Goal: Complete application form

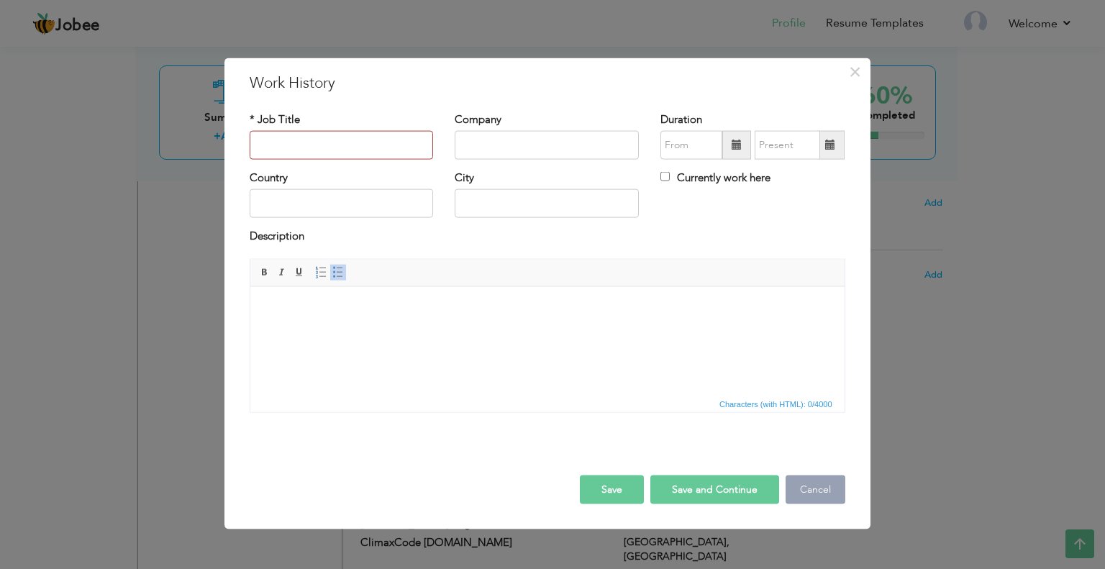
click at [803, 486] on button "Cancel" at bounding box center [815, 489] width 60 height 29
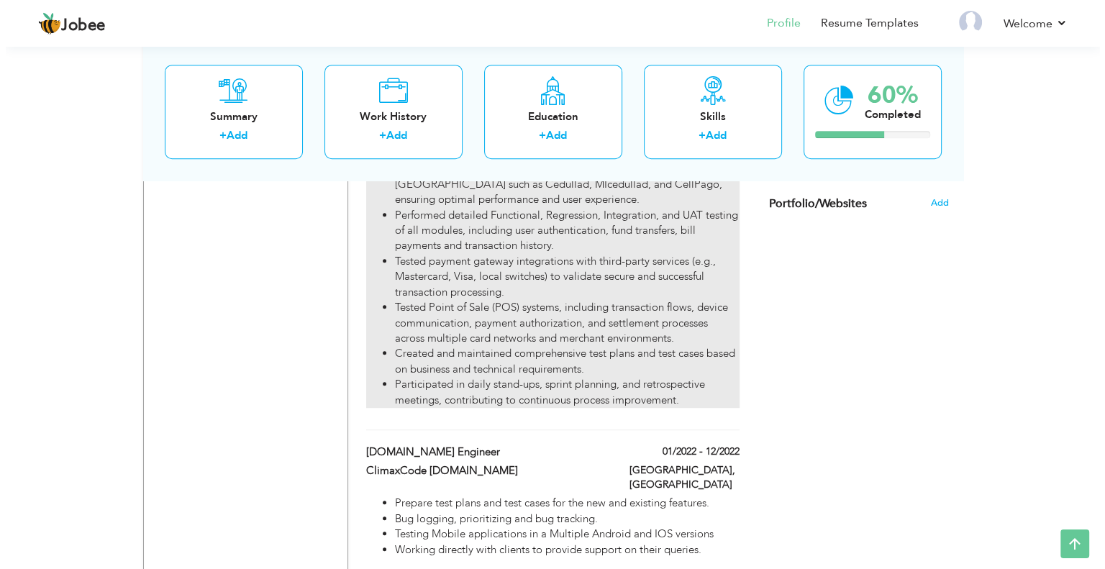
scroll to position [817, 0]
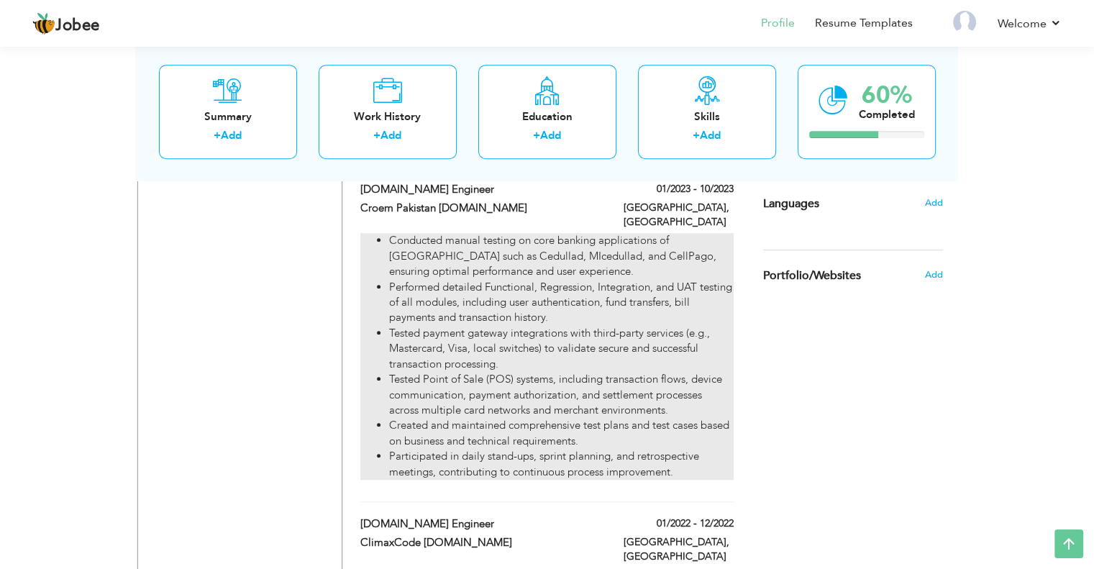
click at [517, 372] on li "Tested Point of Sale (POS) systems, including transaction flows, device communi…" at bounding box center [561, 395] width 344 height 46
type input "[DOMAIN_NAME] Engineer"
type input "Croem Pakistan [DOMAIN_NAME]"
type input "01/2023"
type input "10/2023"
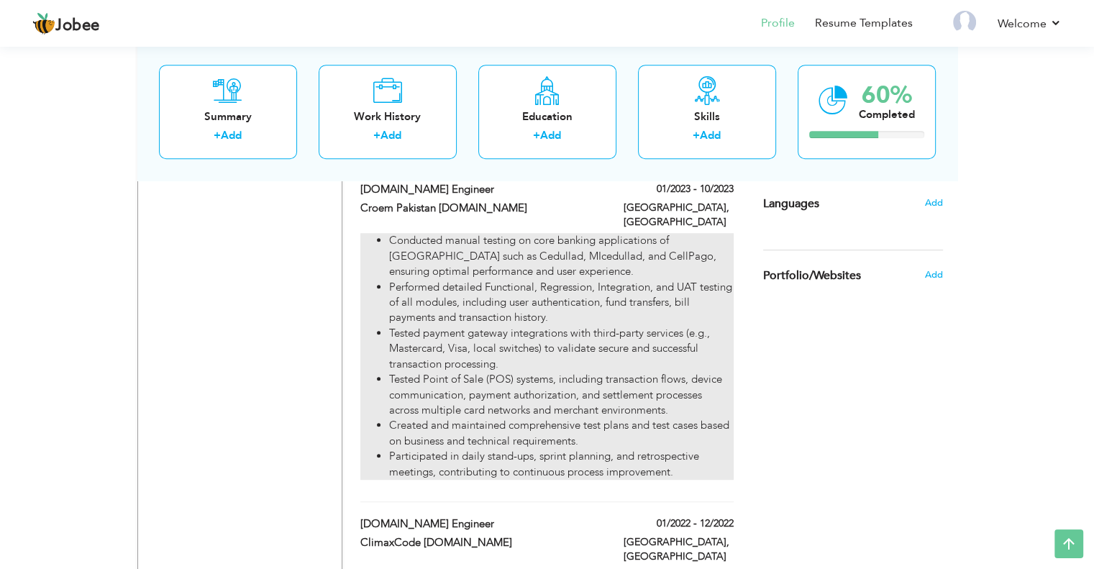
type input "[GEOGRAPHIC_DATA]"
type input "ISLAMABAD"
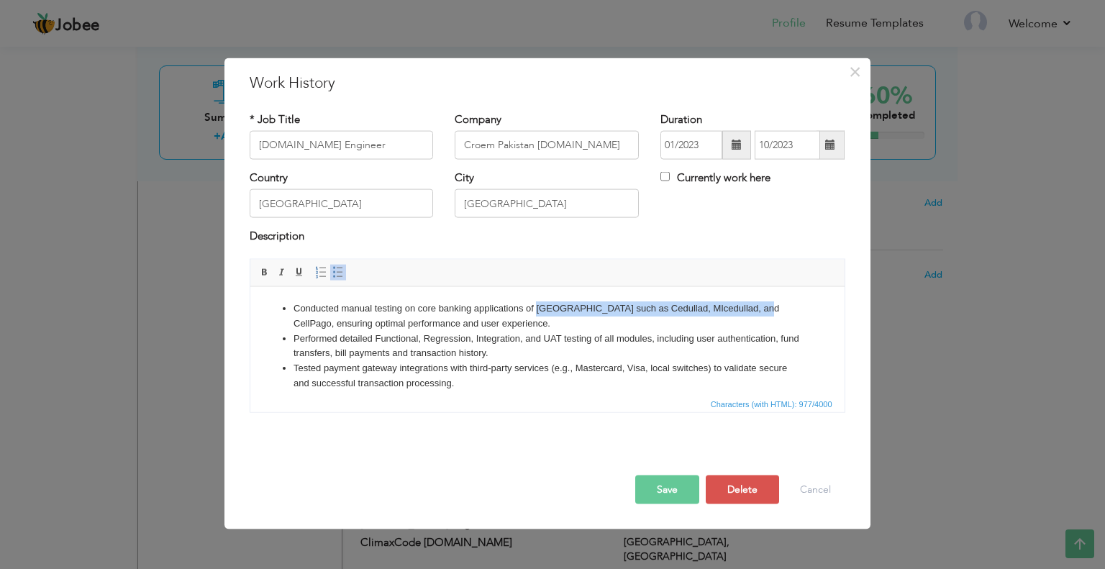
drag, startPoint x: 536, startPoint y: 307, endPoint x: 762, endPoint y: 306, distance: 225.9
click at [762, 306] on li "Conducted manual testing on core banking applications of PANAMA such as Cedulla…" at bounding box center [547, 316] width 508 height 30
click at [259, 274] on span at bounding box center [265, 272] width 12 height 12
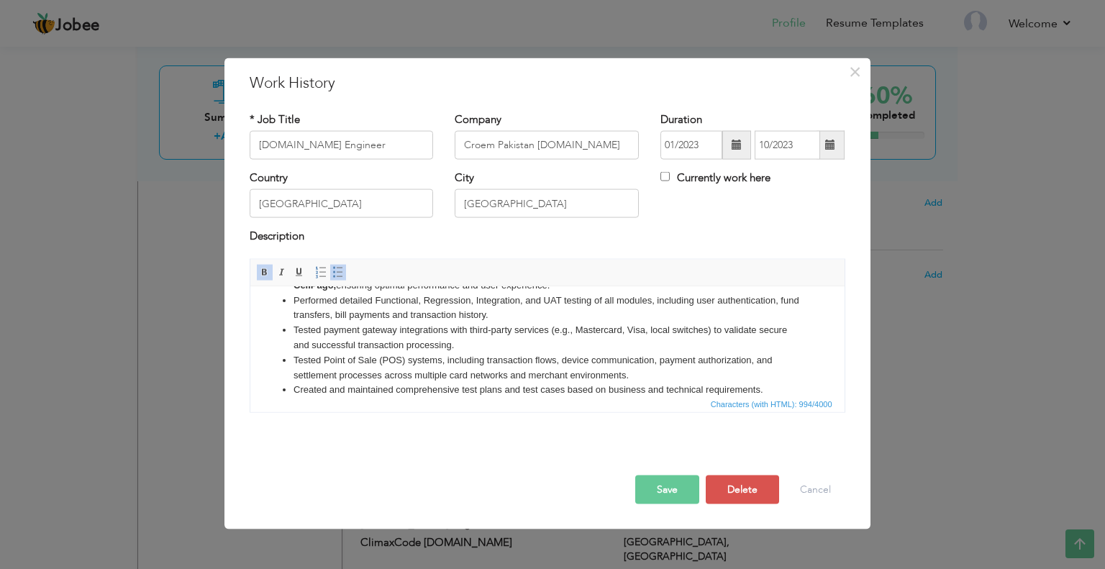
scroll to position [13, 0]
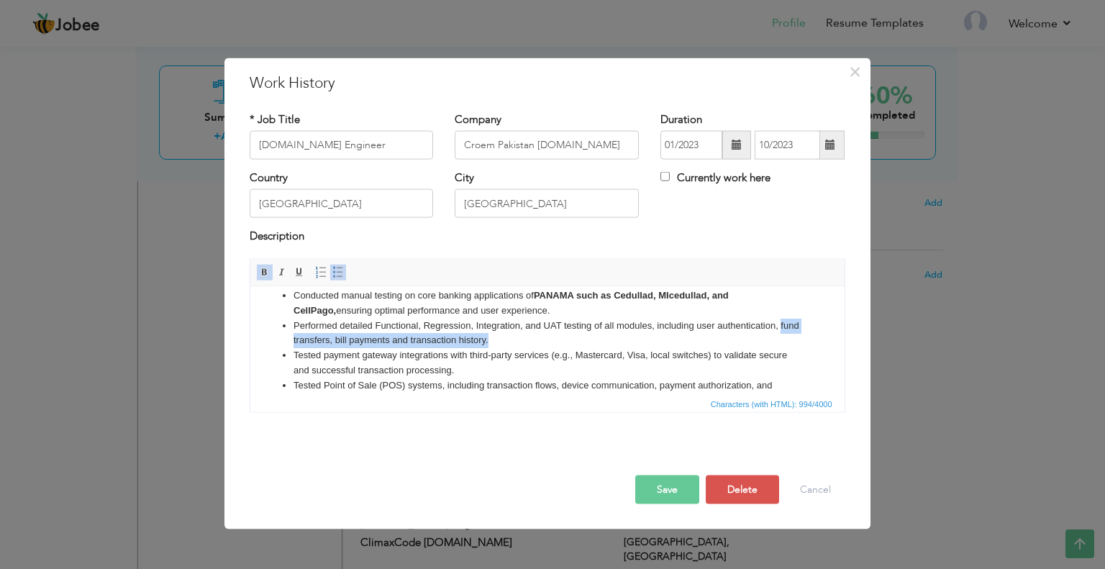
drag, startPoint x: 291, startPoint y: 339, endPoint x: 508, endPoint y: 343, distance: 217.3
click at [508, 343] on ul "Conducted manual testing on core banking applications of PANAMA such as Cedulla…" at bounding box center [546, 370] width 565 height 165
click at [265, 269] on span at bounding box center [265, 272] width 12 height 12
drag, startPoint x: 322, startPoint y: 356, endPoint x: 445, endPoint y: 354, distance: 123.0
click at [445, 354] on li "Tested payment gateway integrations with third-party services (e.g., Mastercard…" at bounding box center [547, 362] width 508 height 30
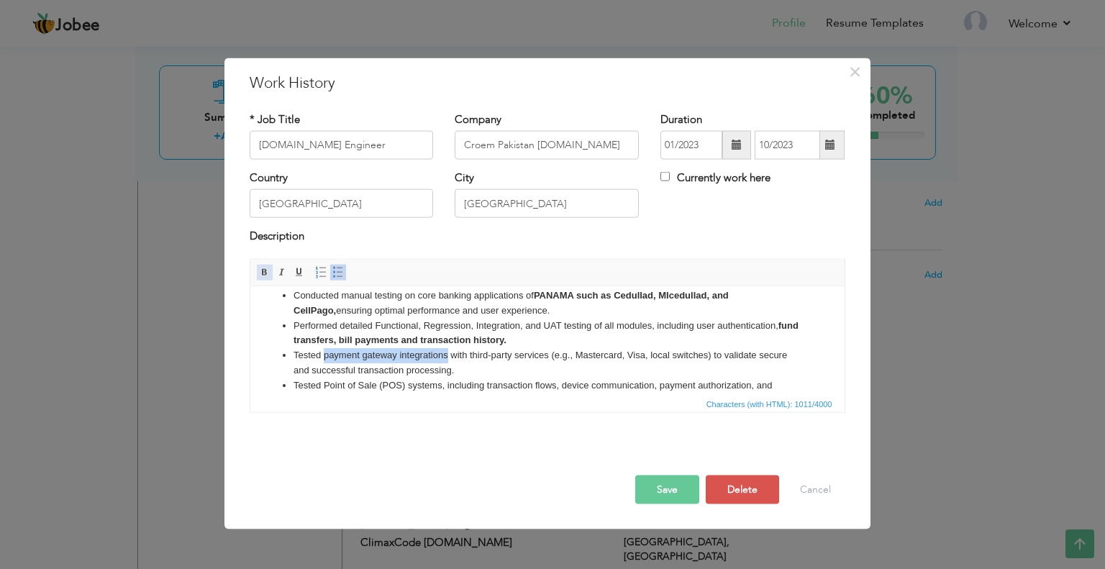
click at [265, 270] on span at bounding box center [265, 272] width 12 height 12
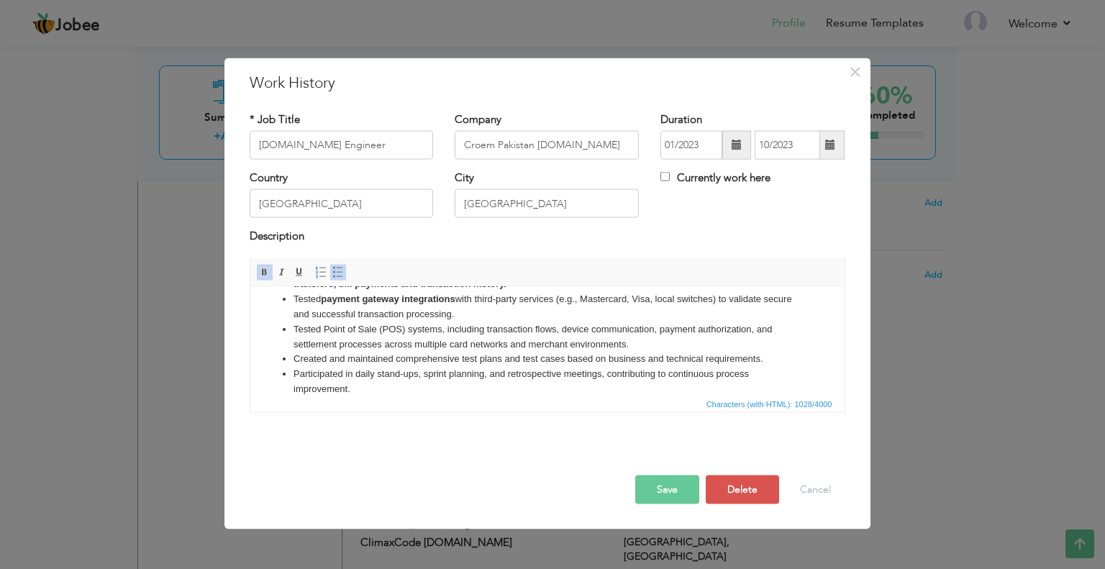
scroll to position [85, 0]
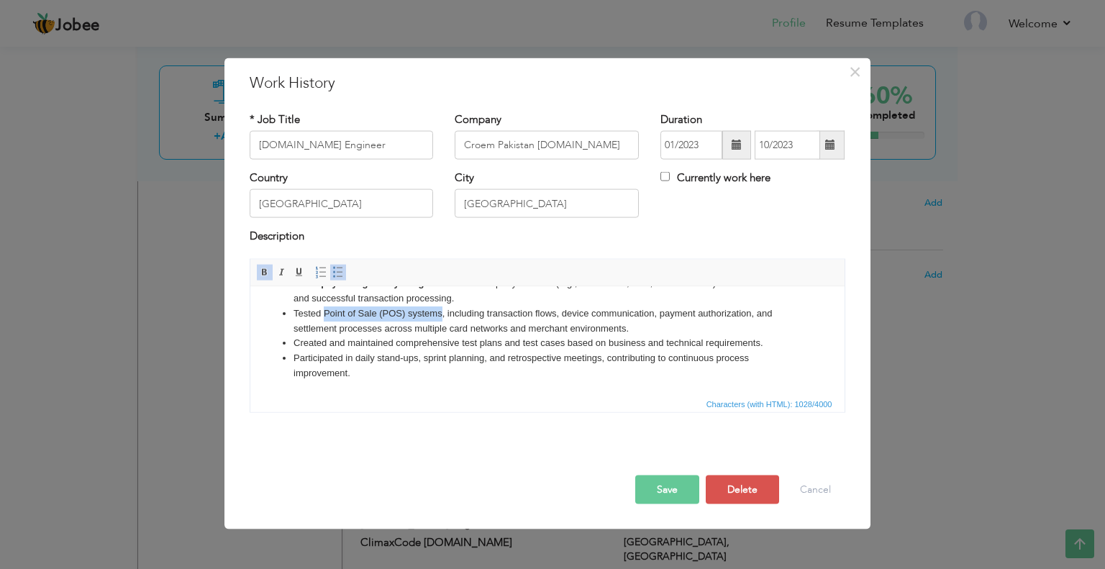
drag, startPoint x: 322, startPoint y: 311, endPoint x: 440, endPoint y: 314, distance: 118.7
click at [440, 314] on li "Tested Point of Sale (POS) systems, including transaction flows, device communi…" at bounding box center [547, 321] width 508 height 30
click at [263, 267] on span at bounding box center [265, 272] width 12 height 12
click at [680, 486] on button "Save" at bounding box center [667, 489] width 64 height 29
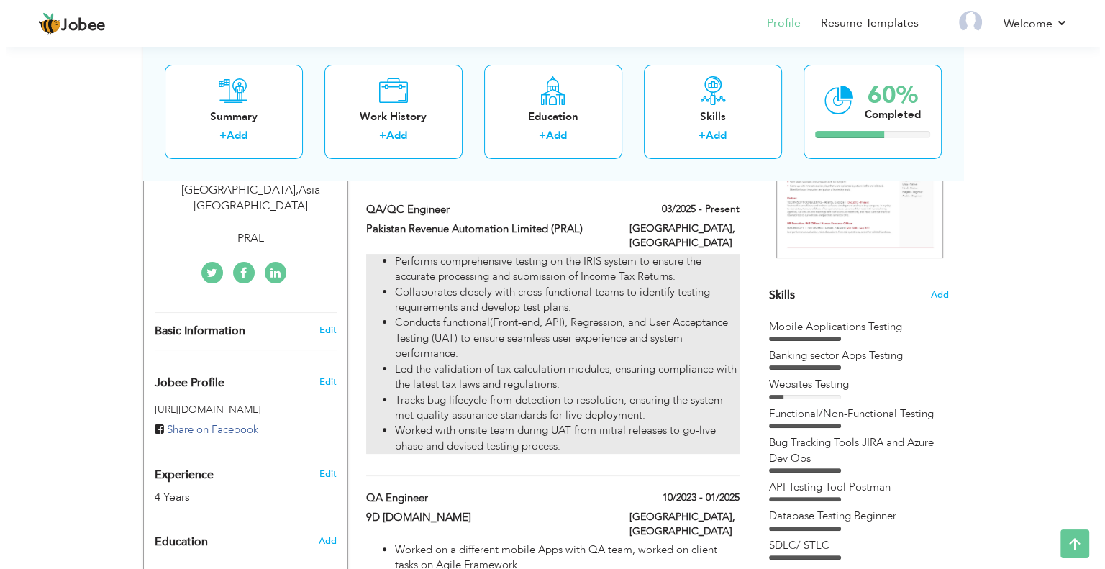
scroll to position [242, 0]
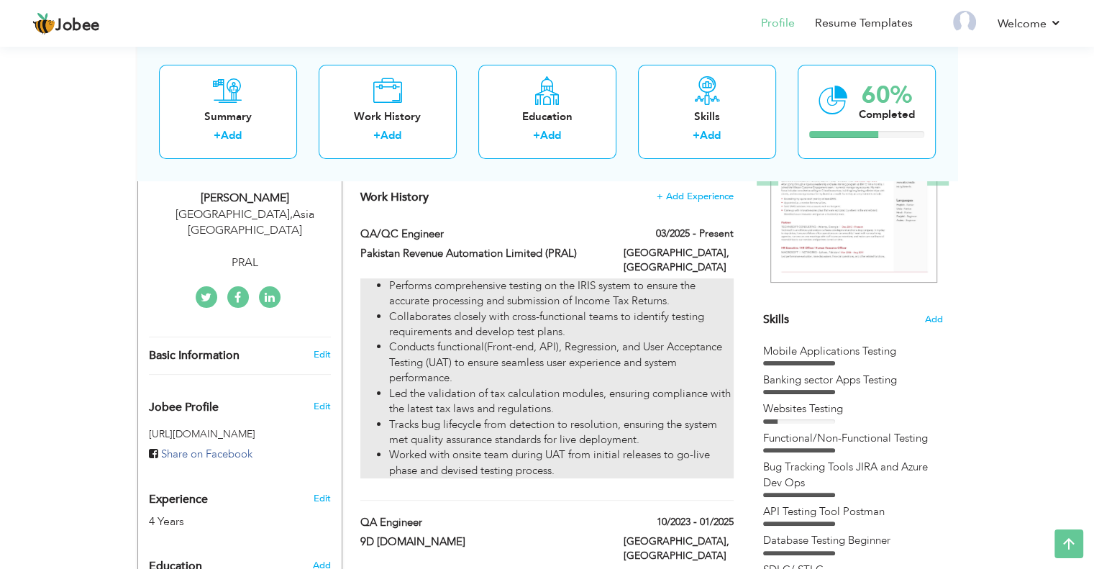
click at [521, 309] on li "Collaborates closely with cross-functional teams to identify testing requiremen…" at bounding box center [561, 324] width 344 height 31
type input "QA/QC Engineer"
type input "Pakistan Revenue Automation Limited (PRAL)"
type input "03/2025"
checkbox input "true"
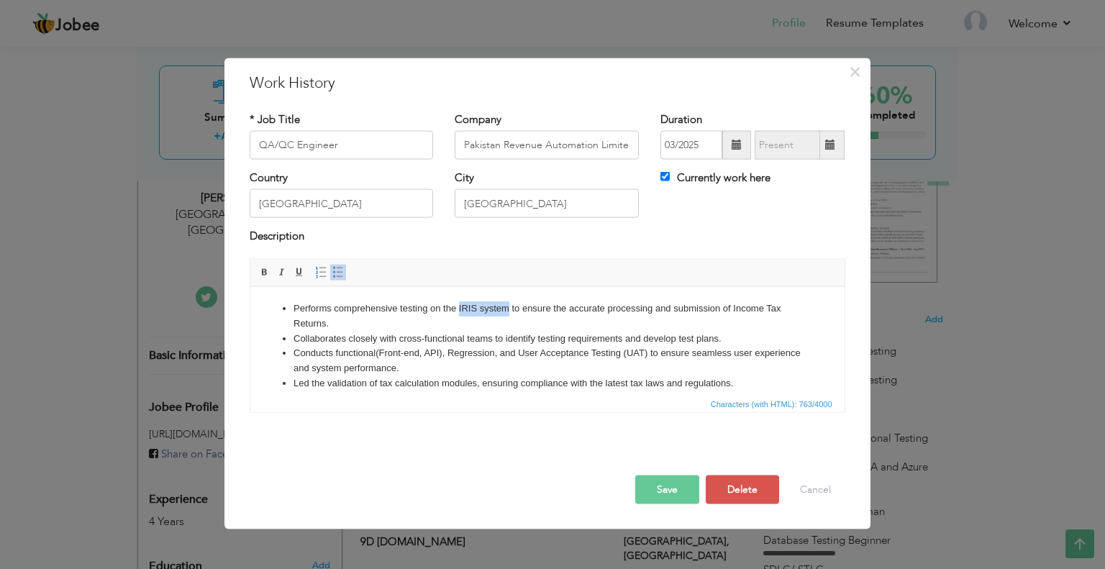
drag, startPoint x: 457, startPoint y: 308, endPoint x: 506, endPoint y: 308, distance: 48.2
click at [506, 308] on li "Performs comprehensive testing on the IRIS system to ensure the accurate proces…" at bounding box center [547, 316] width 508 height 30
click at [265, 275] on span at bounding box center [265, 272] width 12 height 12
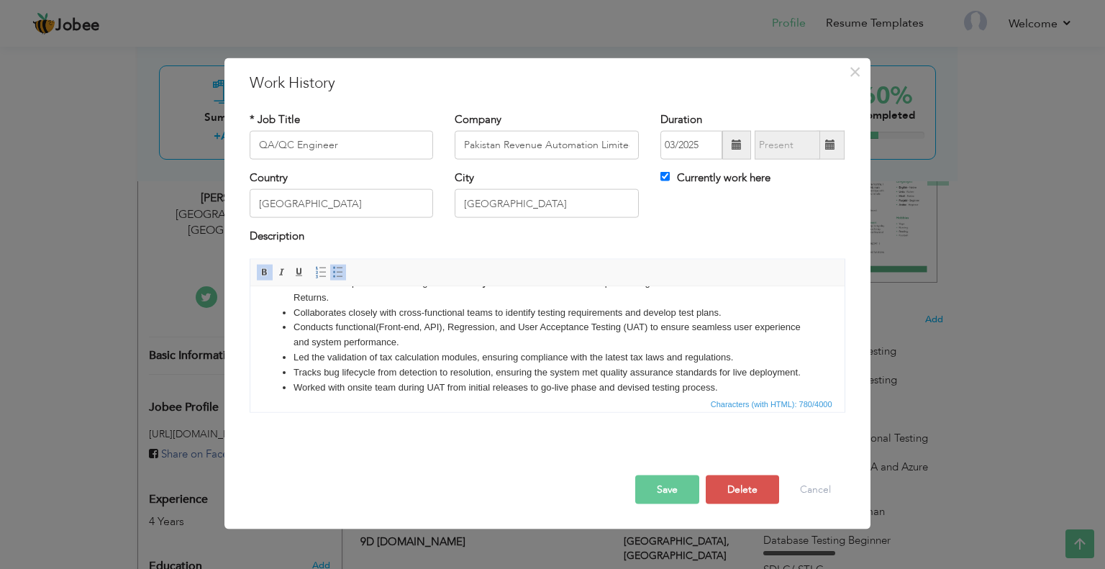
scroll to position [0, 0]
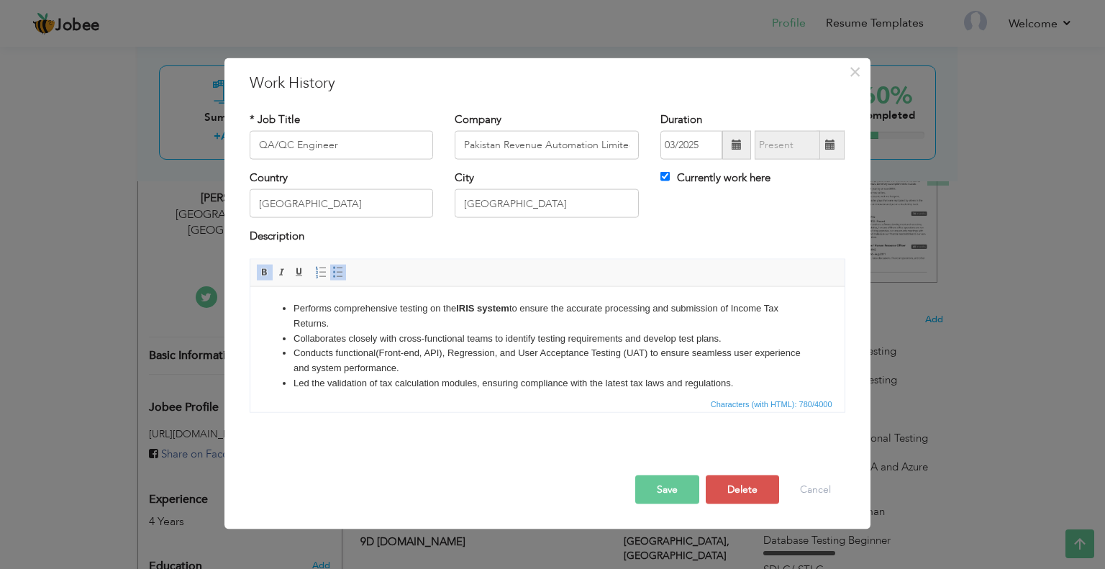
drag, startPoint x: 735, startPoint y: 311, endPoint x: 752, endPoint y: 319, distance: 19.3
click at [752, 319] on li "Performs comprehensive testing on the IRIS system to ensure the accurate proces…" at bounding box center [547, 316] width 508 height 30
click at [259, 268] on span at bounding box center [265, 272] width 12 height 12
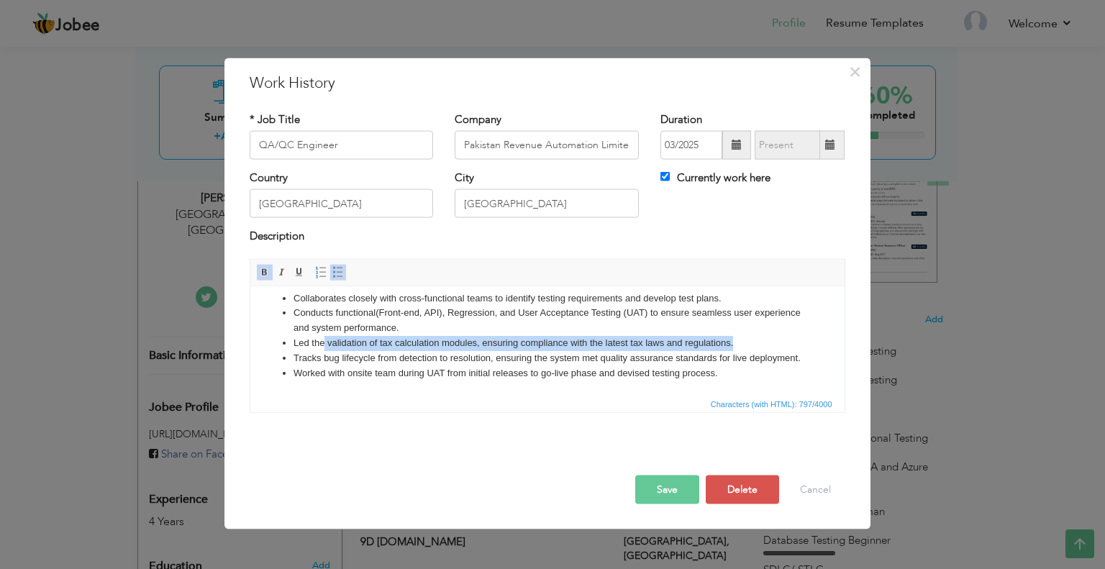
drag, startPoint x: 324, startPoint y: 324, endPoint x: 733, endPoint y: 322, distance: 408.5
click at [733, 335] on li "Led the validation of tax calculation modules, ensuring compliance with the lat…" at bounding box center [547, 342] width 508 height 15
click at [260, 273] on span at bounding box center [265, 272] width 12 height 12
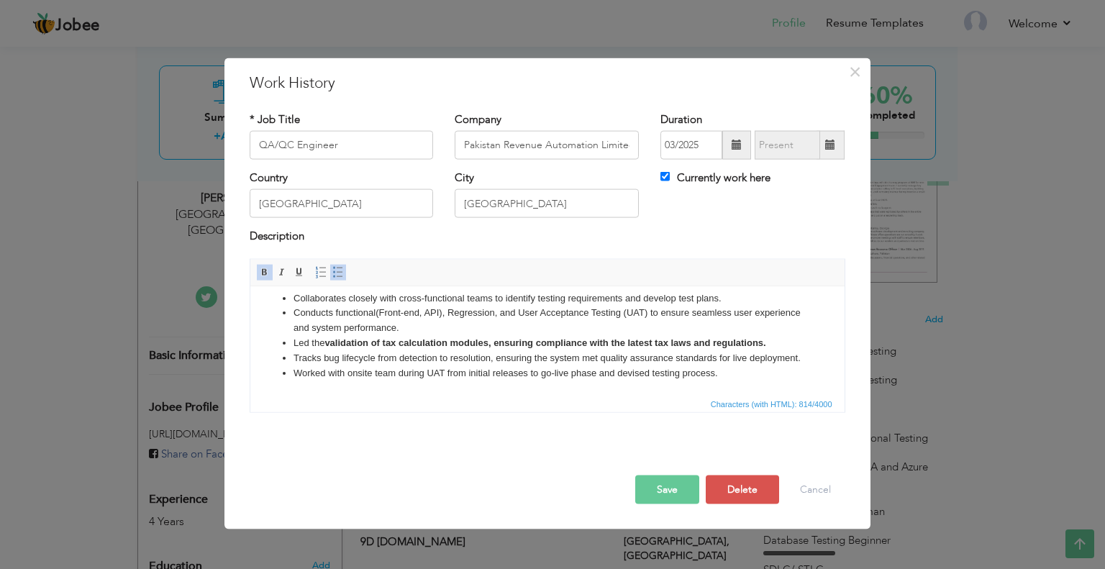
click at [662, 496] on button "Save" at bounding box center [667, 489] width 64 height 29
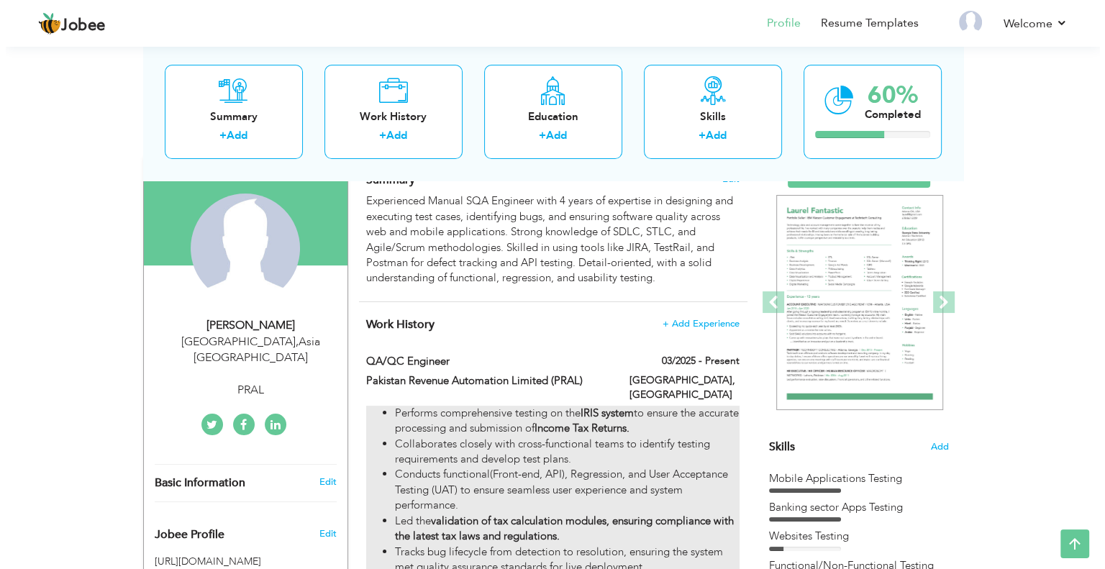
scroll to position [0, 0]
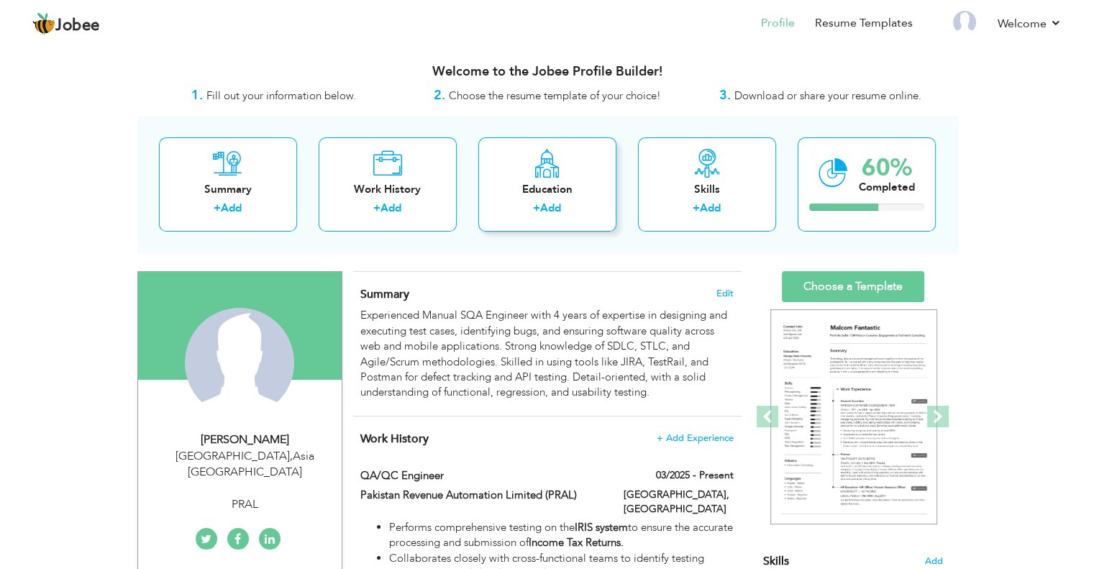
click at [543, 188] on div "Education" at bounding box center [547, 189] width 115 height 15
radio input "true"
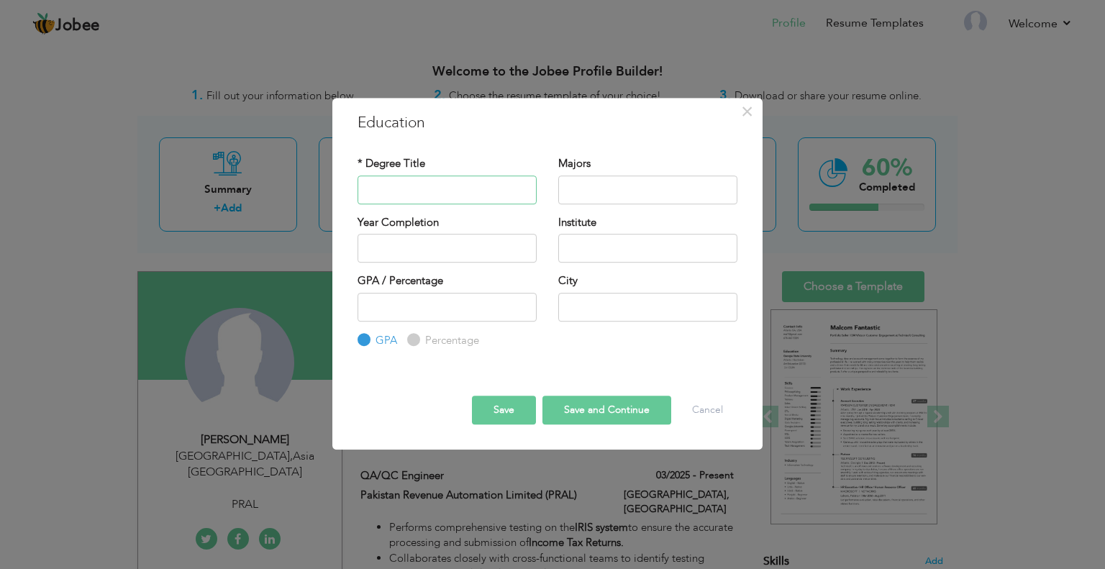
click at [409, 181] on input "text" at bounding box center [446, 190] width 179 height 29
type input "Bachelors in Computer Science"
click at [593, 187] on input "text" at bounding box center [647, 190] width 179 height 29
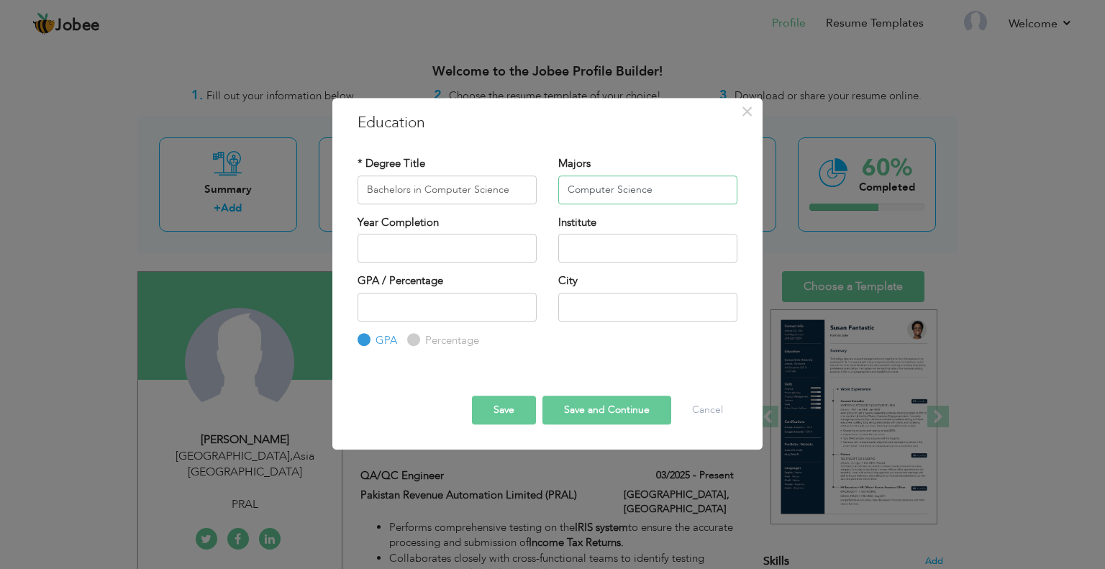
type input "Computer Science"
click at [394, 247] on input "2025" at bounding box center [446, 248] width 179 height 29
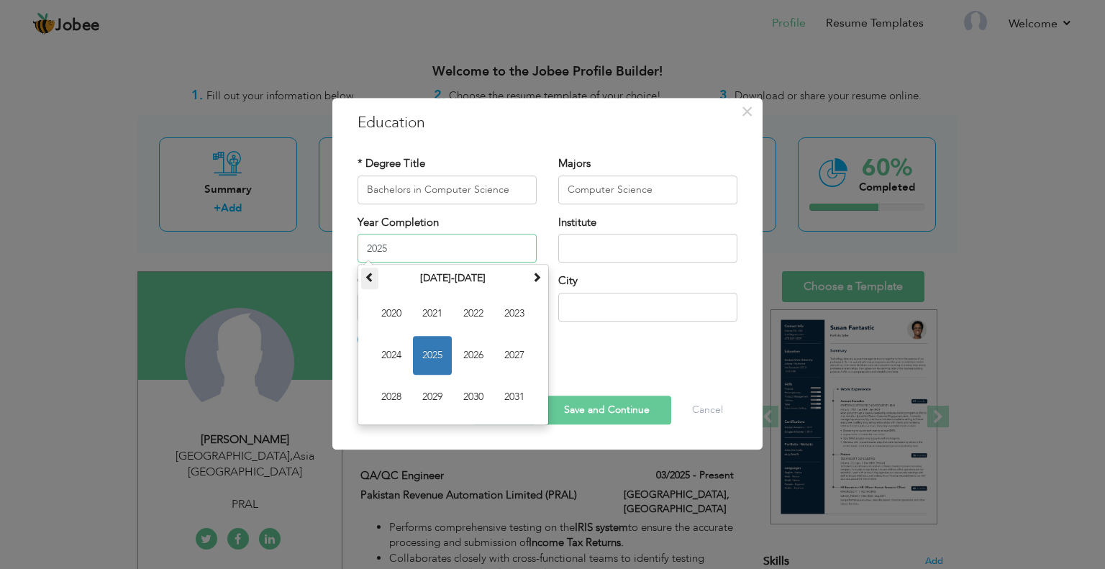
click at [370, 282] on span at bounding box center [370, 277] width 10 height 10
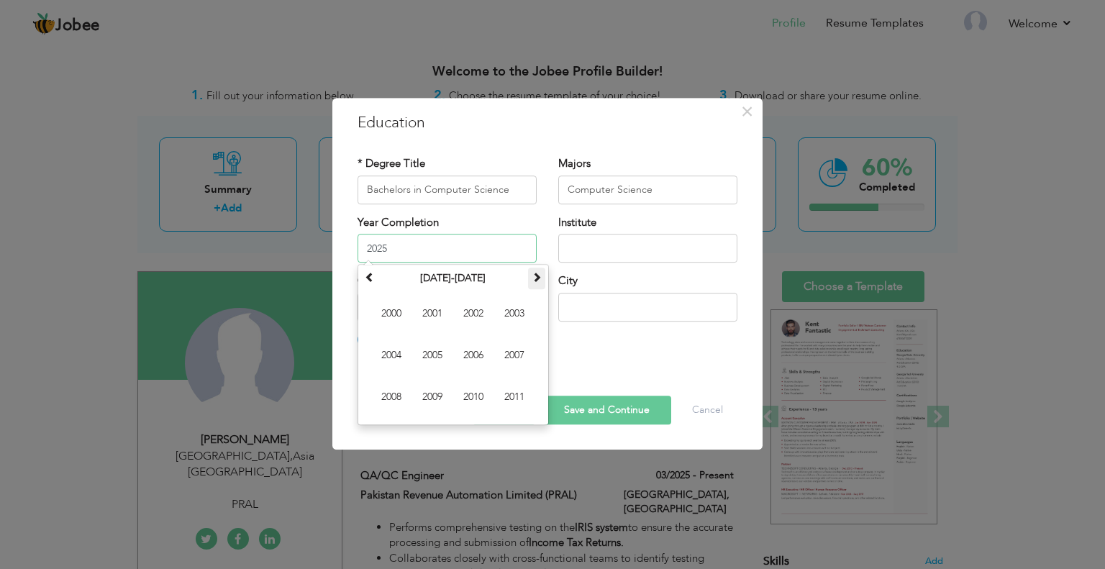
click at [539, 275] on span at bounding box center [537, 277] width 10 height 10
click at [466, 353] on span "2016" at bounding box center [473, 355] width 39 height 39
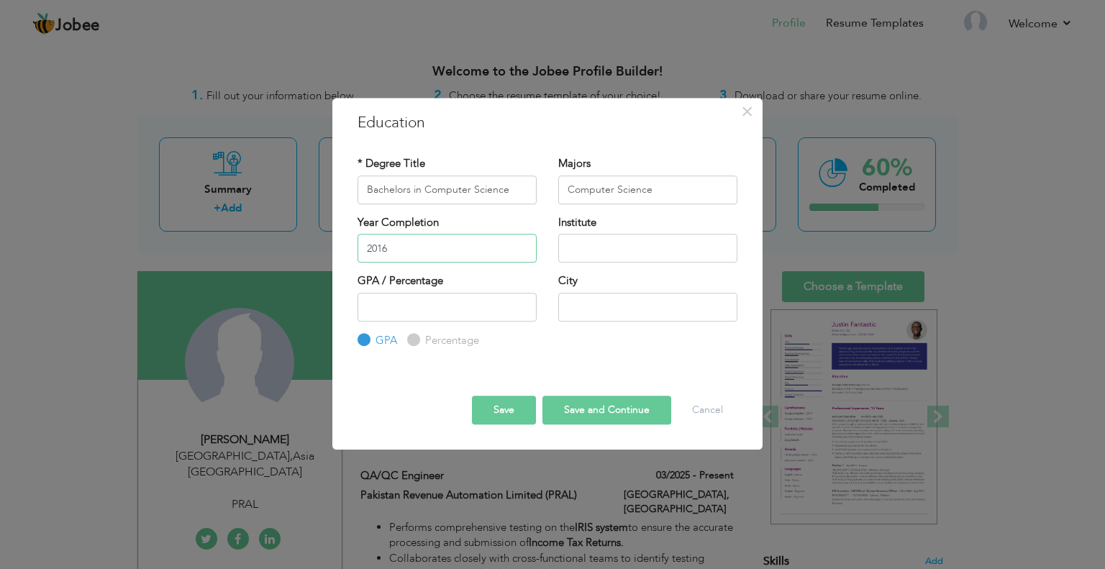
click at [450, 249] on input "2016" at bounding box center [446, 248] width 179 height 29
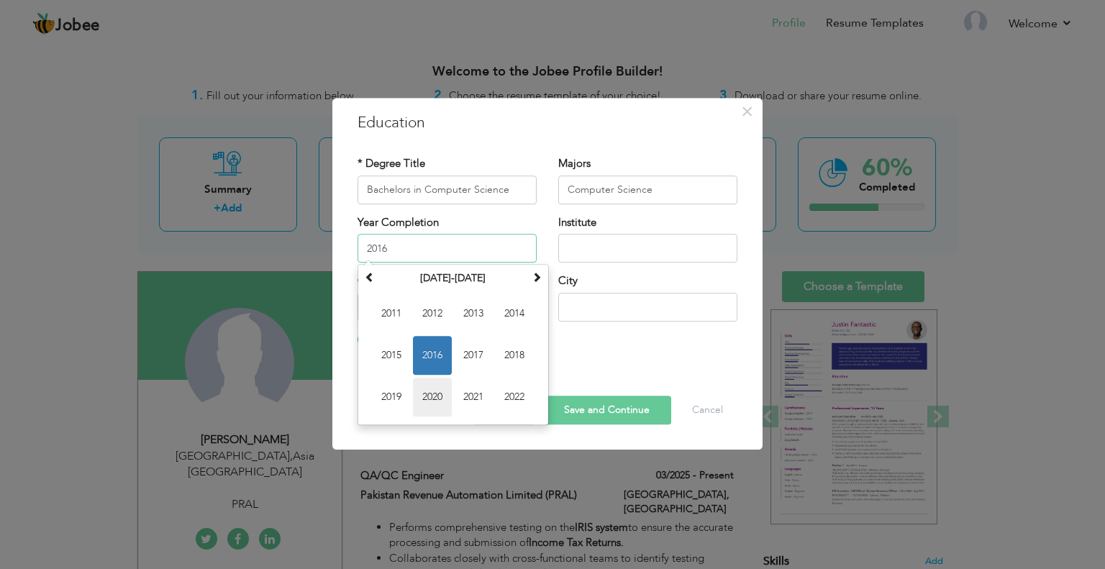
click at [429, 396] on span "2020" at bounding box center [432, 397] width 39 height 39
type input "2020"
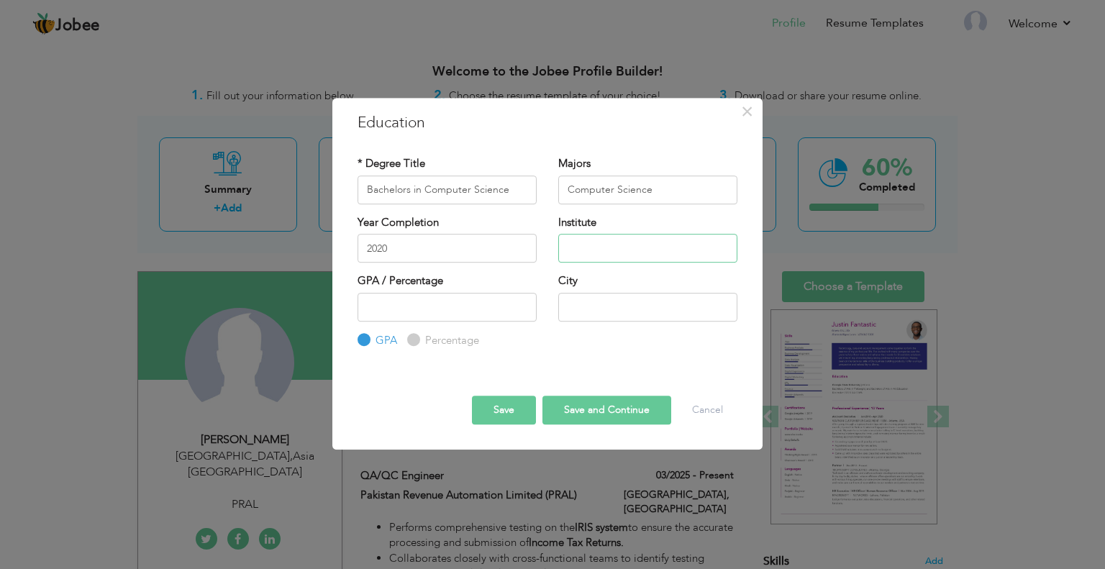
click at [571, 238] on input "text" at bounding box center [647, 248] width 179 height 29
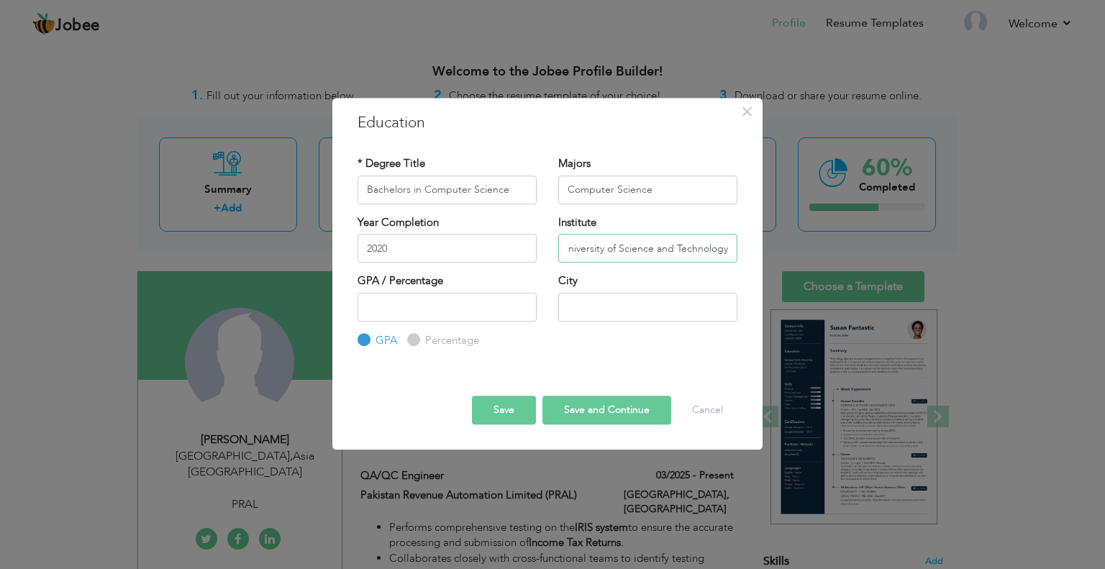
scroll to position [0, 39]
type input "Capital University of Science and Technology"
click at [380, 298] on input "number" at bounding box center [446, 307] width 179 height 29
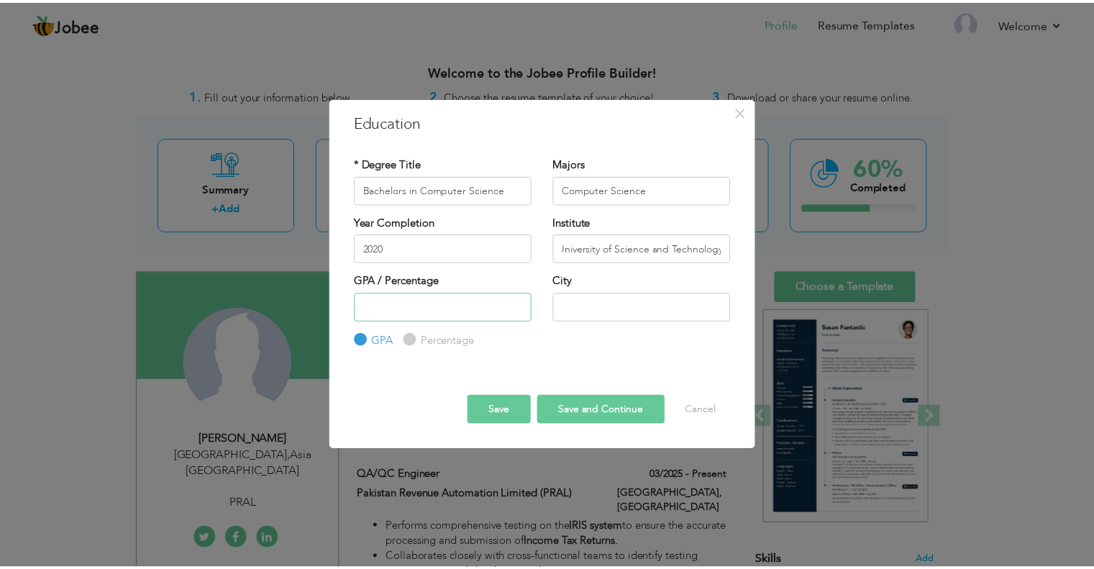
scroll to position [0, 0]
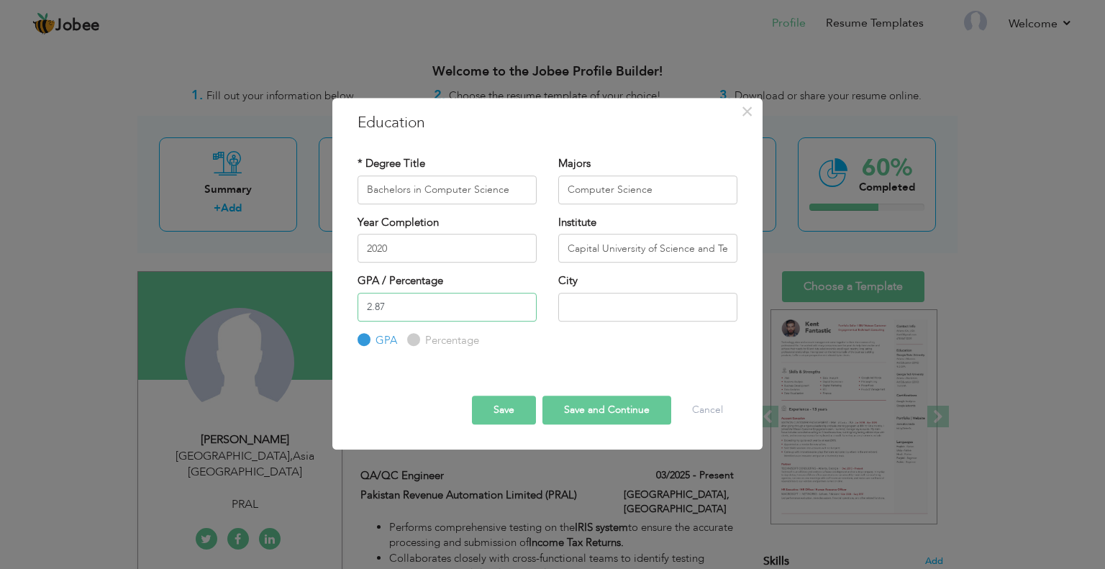
type input "2.87"
click at [626, 309] on input "text" at bounding box center [647, 307] width 179 height 29
type input "ISLAMABAD"
click at [619, 414] on button "Save and Continue" at bounding box center [606, 410] width 129 height 29
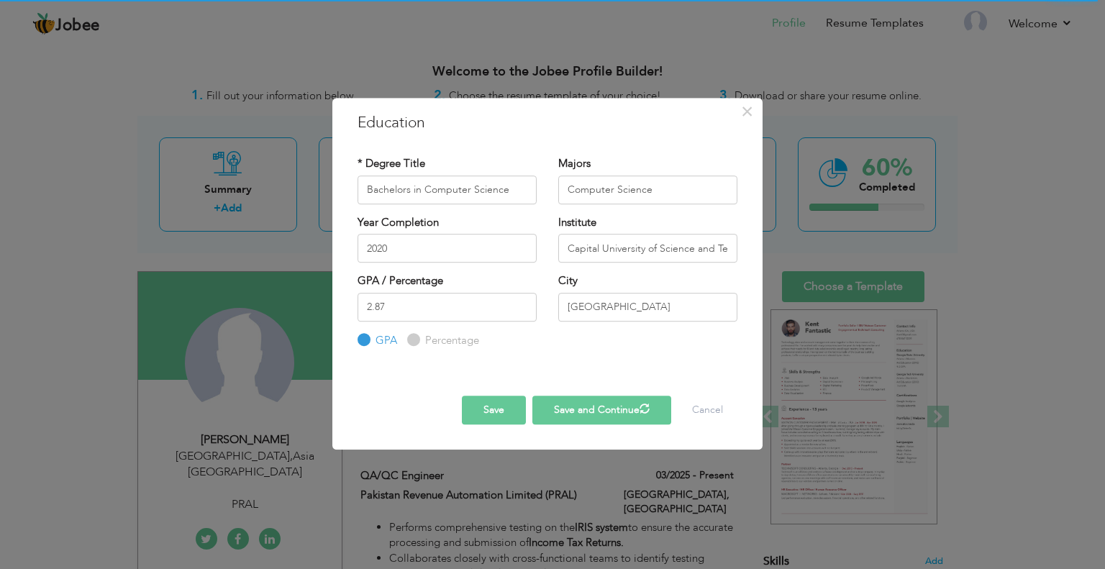
click at [486, 406] on button "Save" at bounding box center [494, 410] width 64 height 29
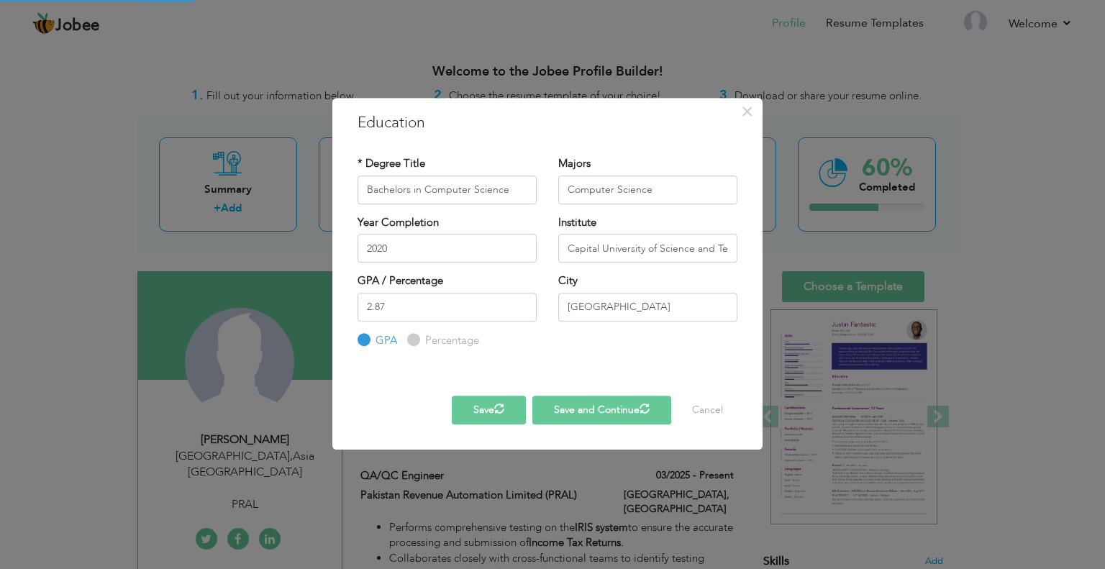
click at [486, 406] on button "Save" at bounding box center [489, 410] width 74 height 29
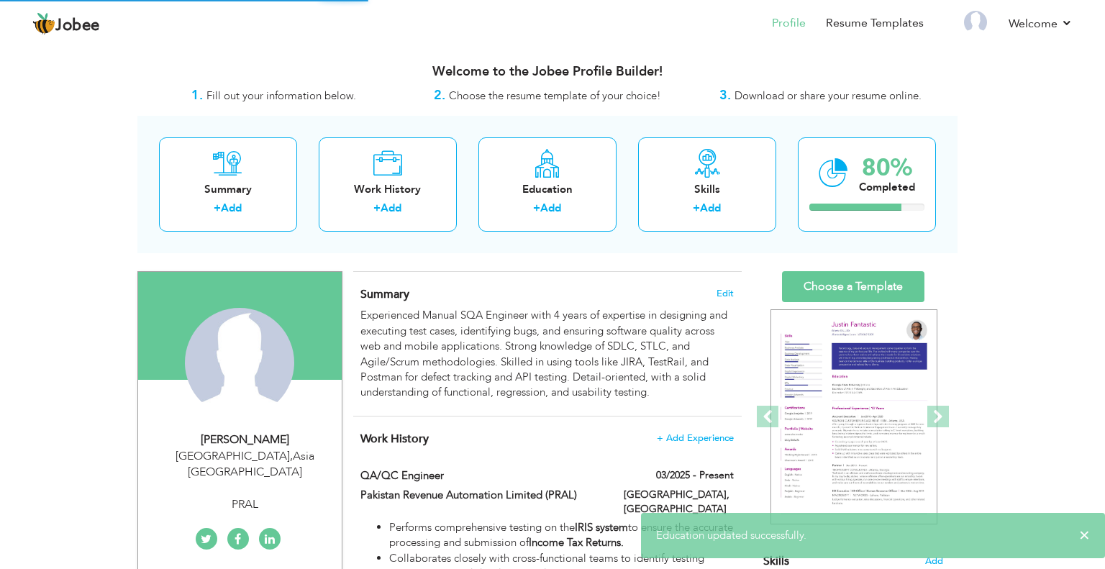
click at [486, 406] on div "Summary Edit Experienced Manual SQA Engineer with 4 years of expertise in desig…" at bounding box center [547, 344] width 388 height 145
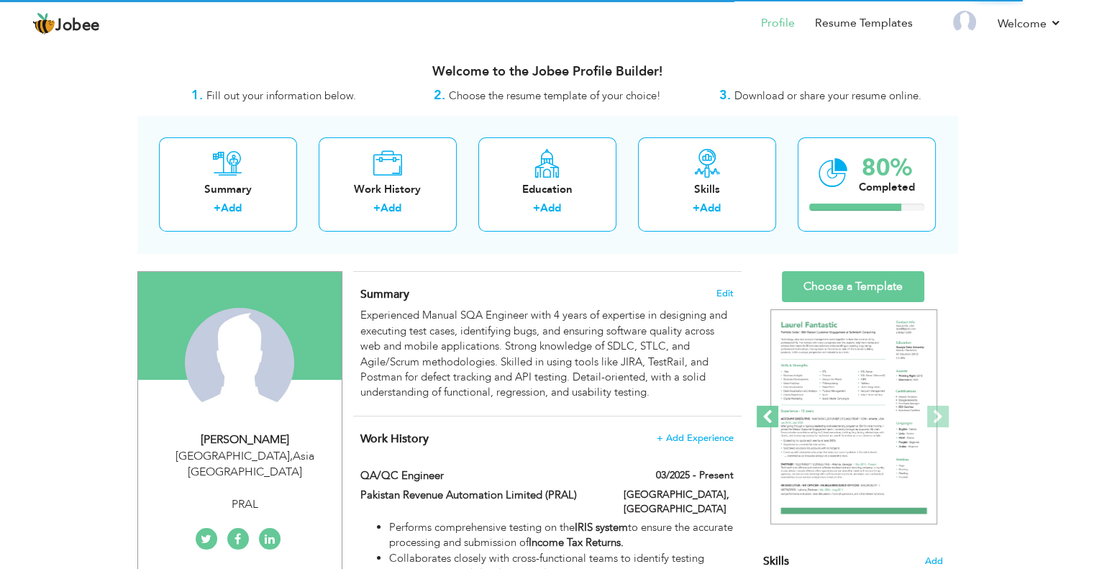
click at [770, 416] on span at bounding box center [768, 417] width 22 height 22
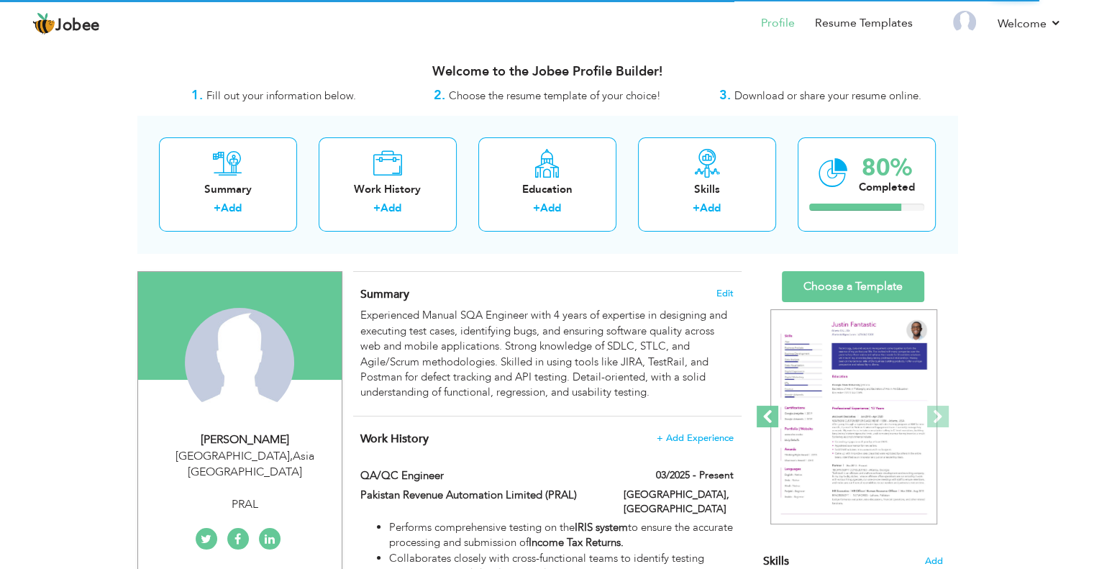
click at [770, 416] on span at bounding box center [768, 417] width 22 height 22
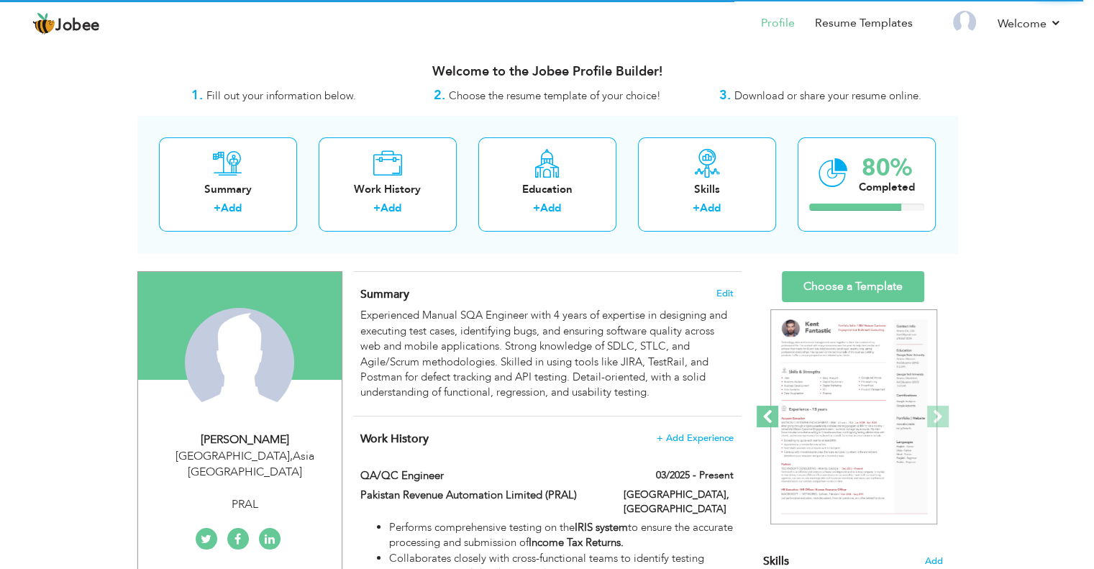
click at [770, 416] on span at bounding box center [768, 417] width 22 height 22
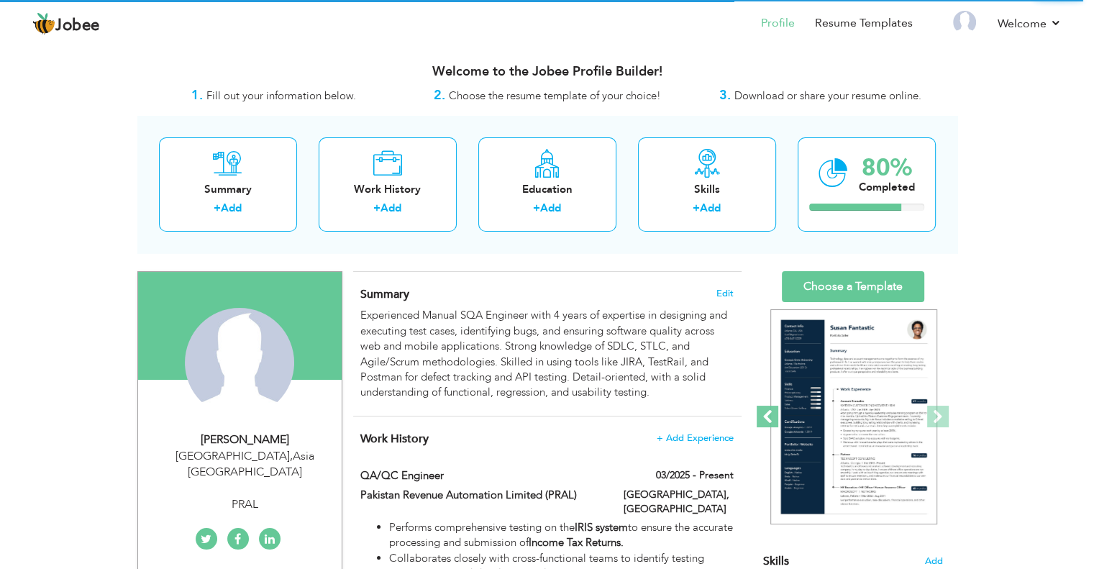
click at [770, 416] on span at bounding box center [768, 417] width 22 height 22
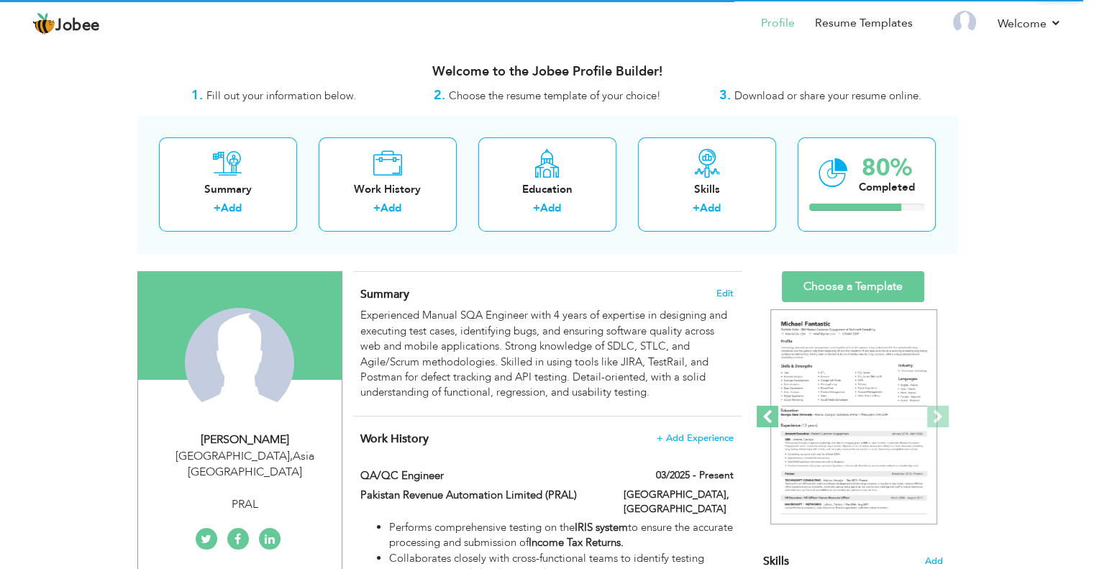
click at [770, 416] on span at bounding box center [768, 417] width 22 height 22
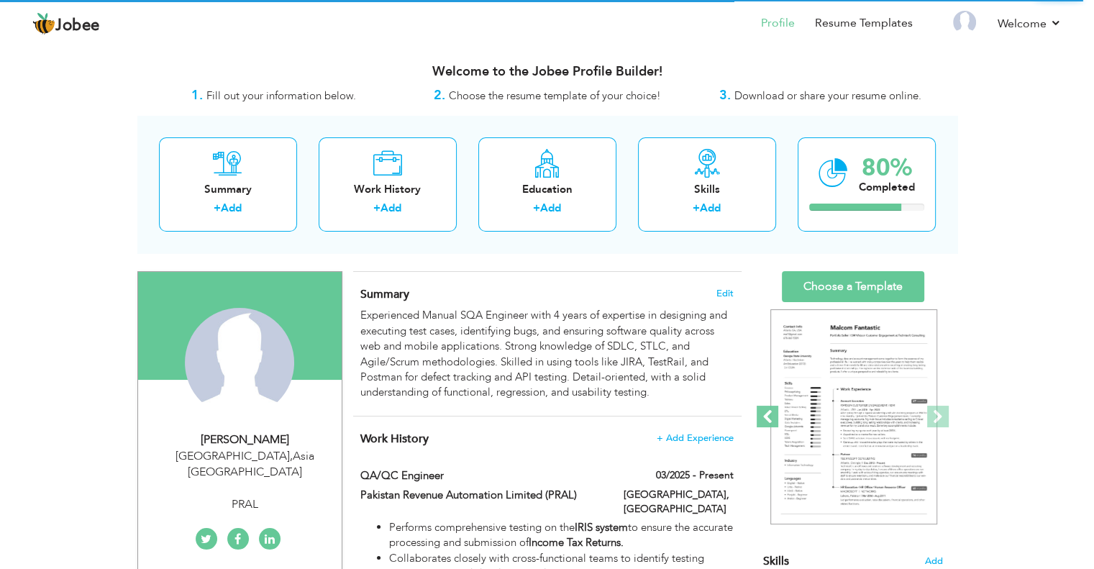
click at [770, 416] on span at bounding box center [768, 417] width 22 height 22
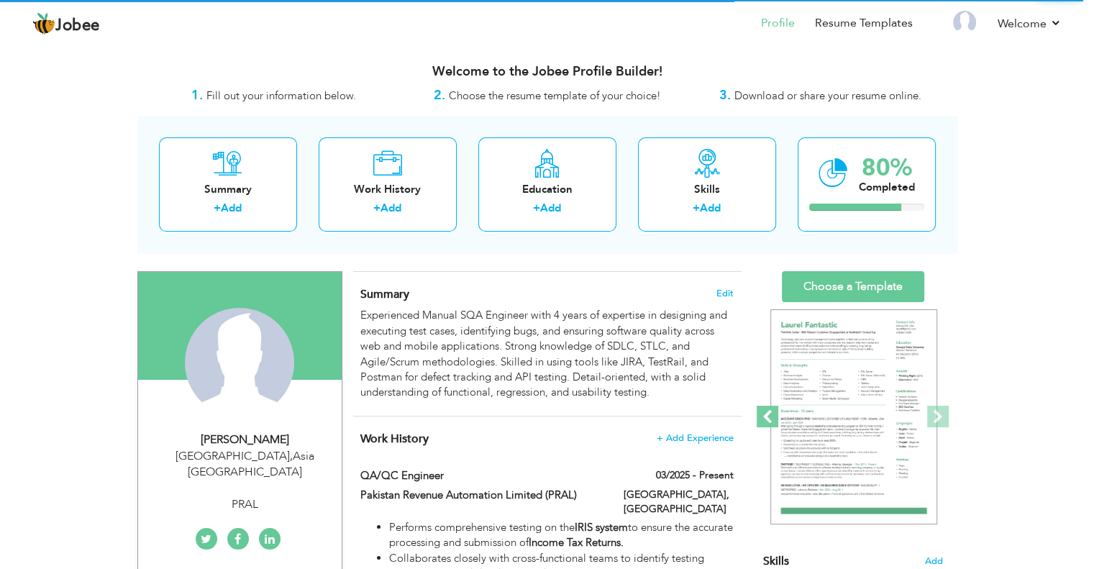
click at [770, 416] on span at bounding box center [768, 417] width 22 height 22
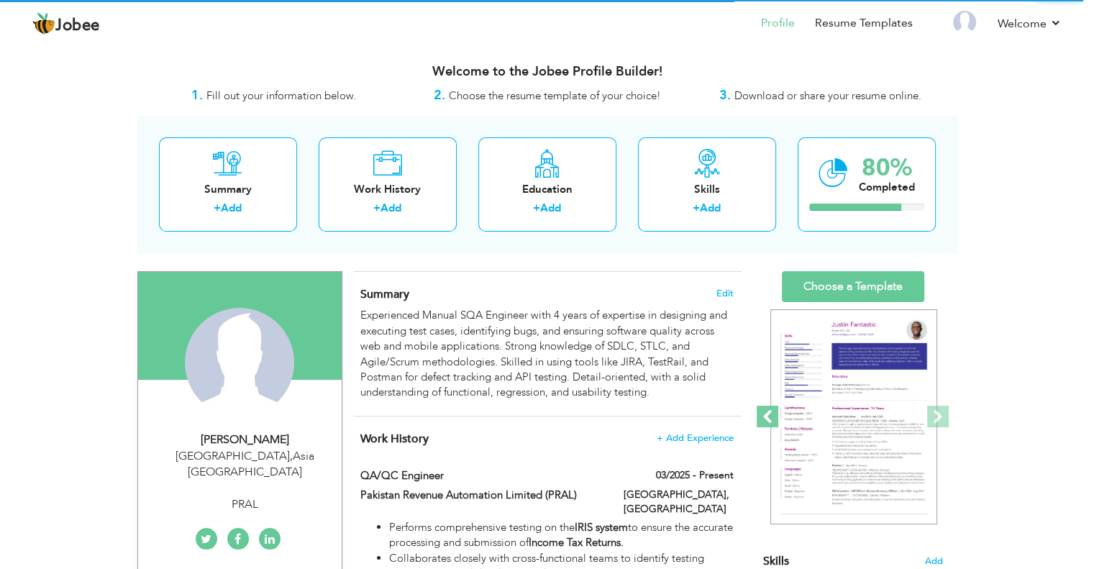
click at [770, 416] on span at bounding box center [768, 417] width 22 height 22
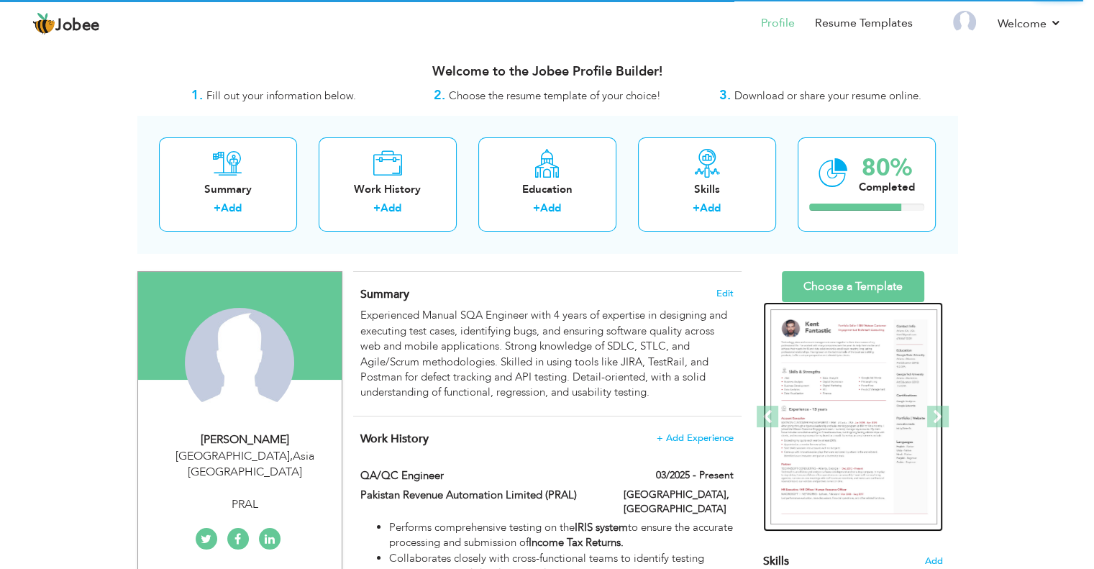
click at [834, 407] on img at bounding box center [853, 417] width 167 height 216
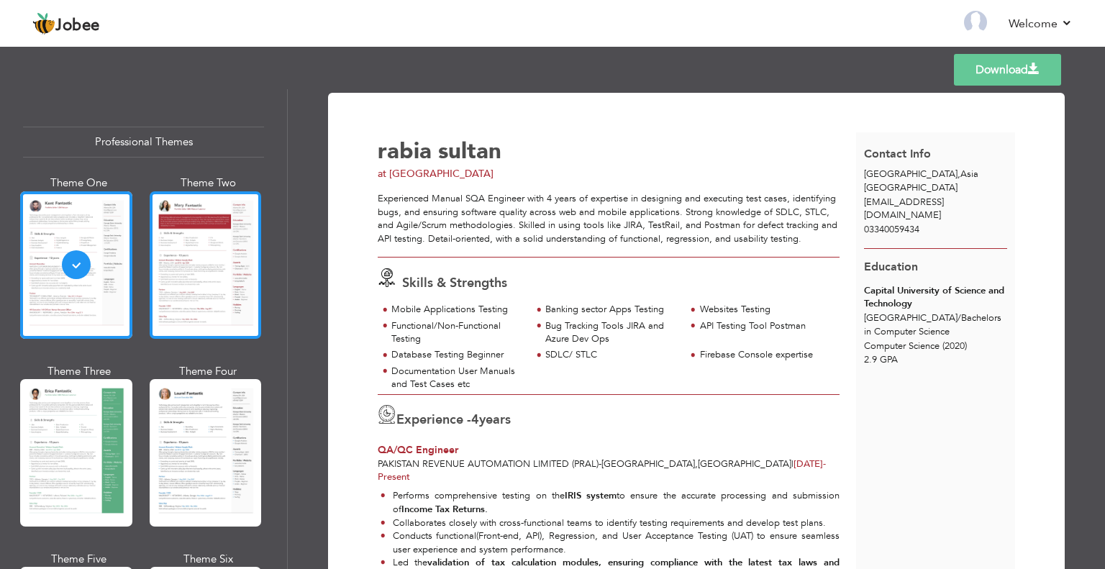
click at [193, 244] on div at bounding box center [206, 264] width 112 height 147
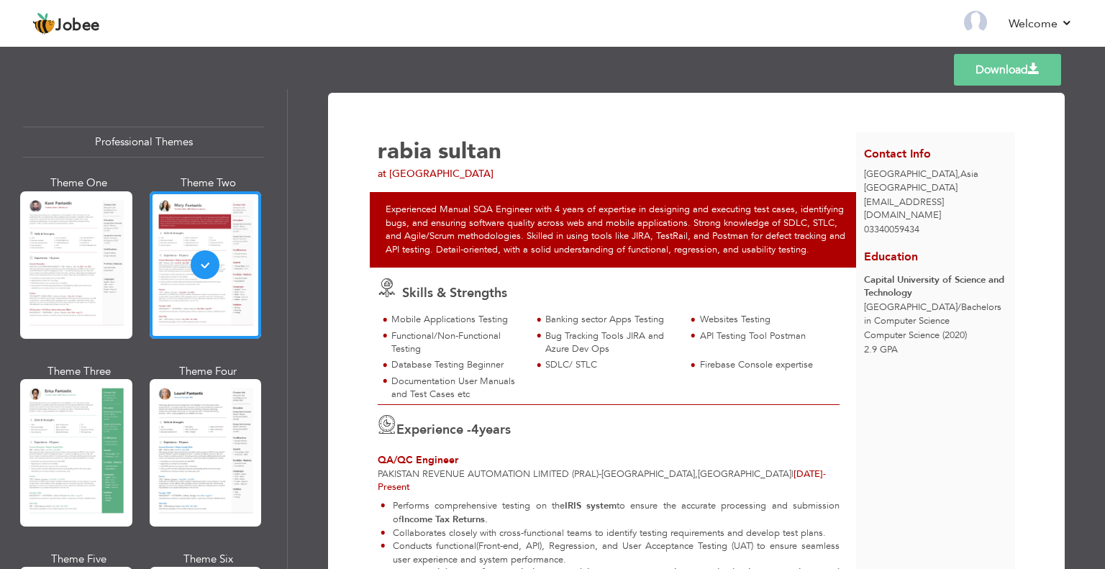
click at [391, 156] on span "rabia" at bounding box center [405, 151] width 54 height 30
click at [384, 150] on span "rabia" at bounding box center [405, 151] width 54 height 30
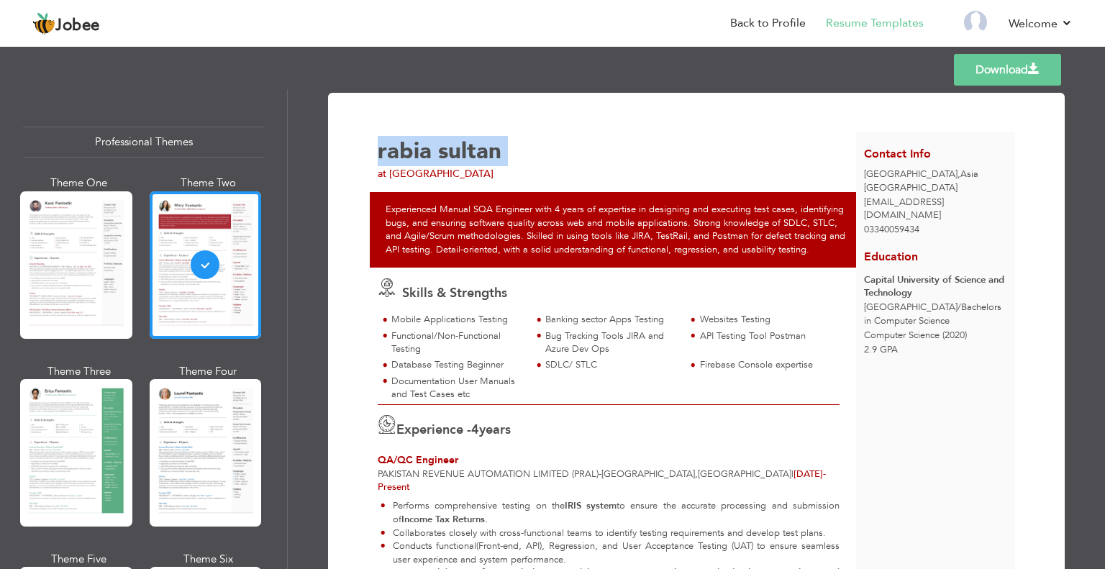
click at [384, 150] on span "rabia" at bounding box center [405, 151] width 54 height 30
click at [509, 151] on div "rabia sultan" at bounding box center [621, 151] width 486 height 22
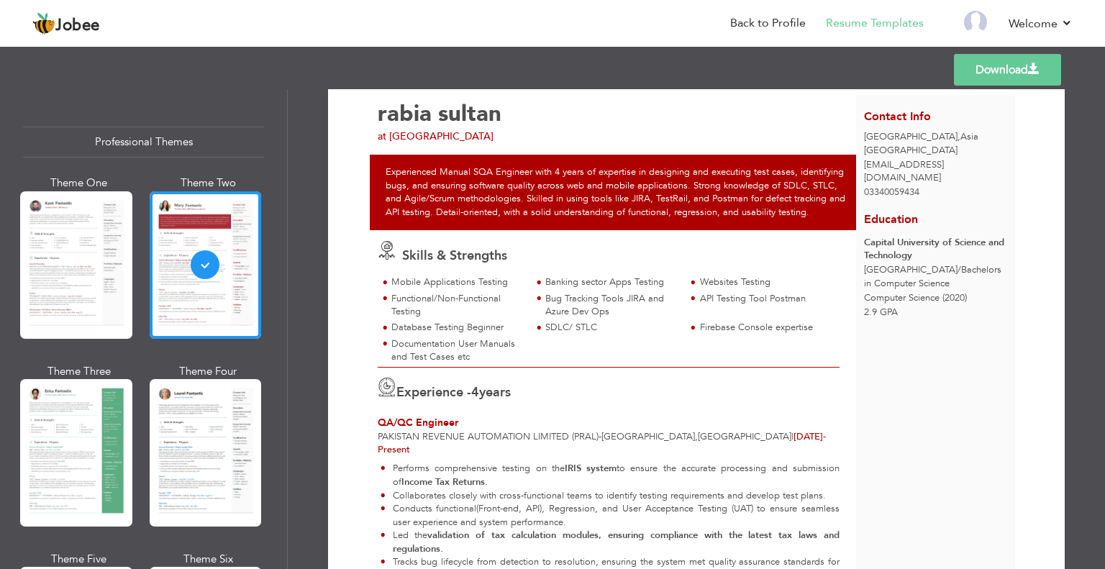
scroll to position [72, 0]
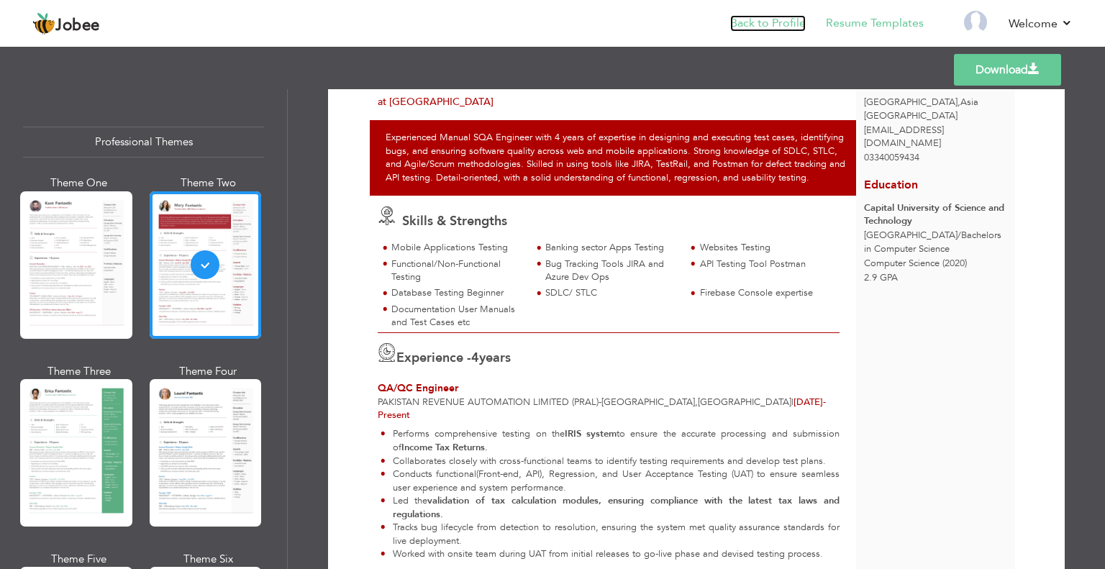
click at [789, 19] on link "Back to Profile" at bounding box center [768, 23] width 76 height 17
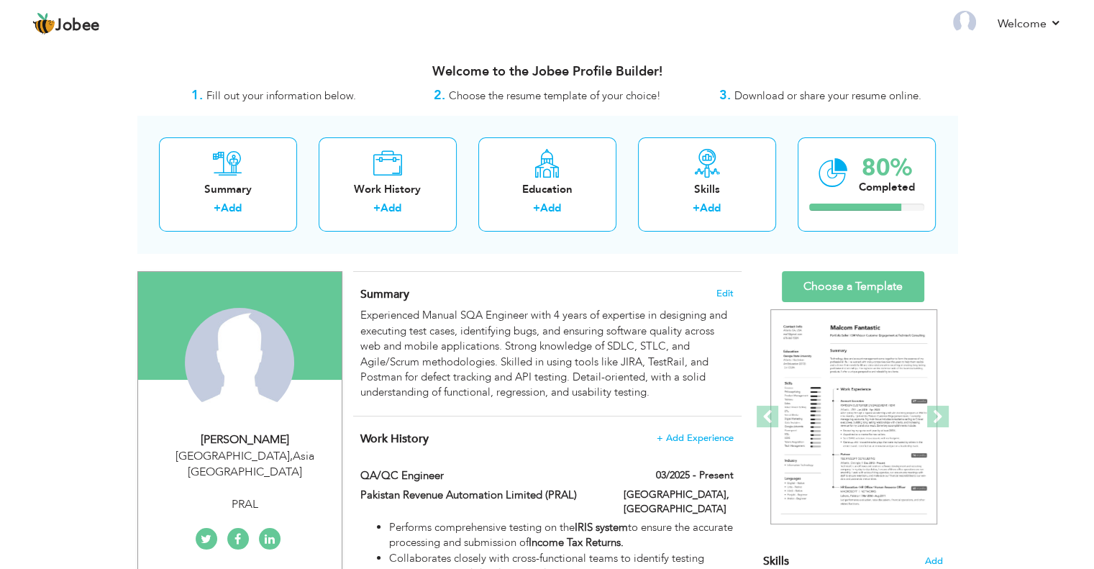
click at [234, 435] on div "[PERSON_NAME]" at bounding box center [245, 440] width 193 height 17
type input "rabia"
type input "sultan"
type input "03340059434"
select select "number:166"
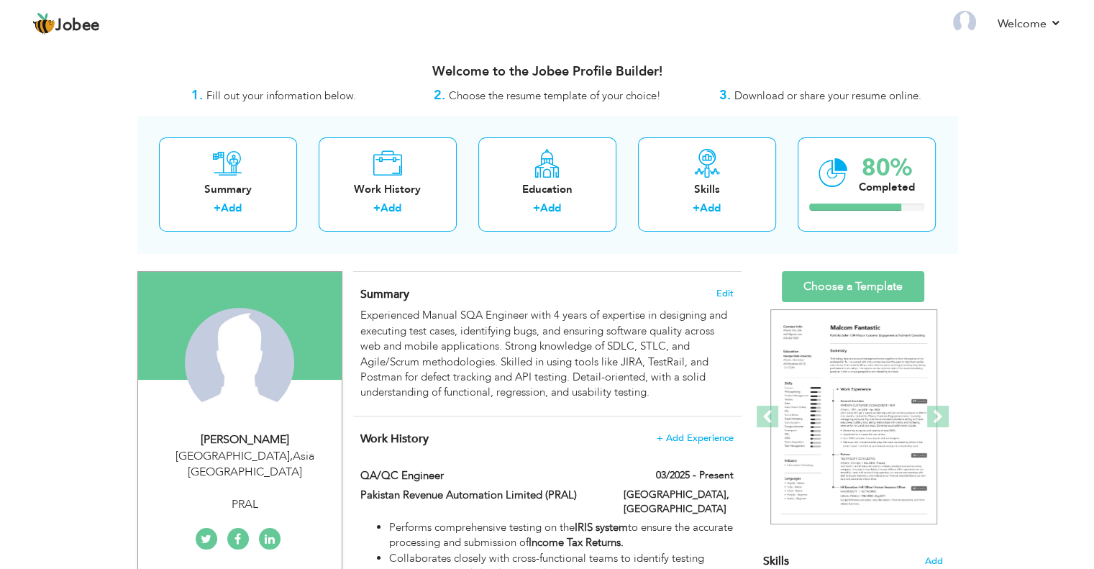
type input "Asia"
type input "[GEOGRAPHIC_DATA]"
select select "number:6"
type input "PRAL"
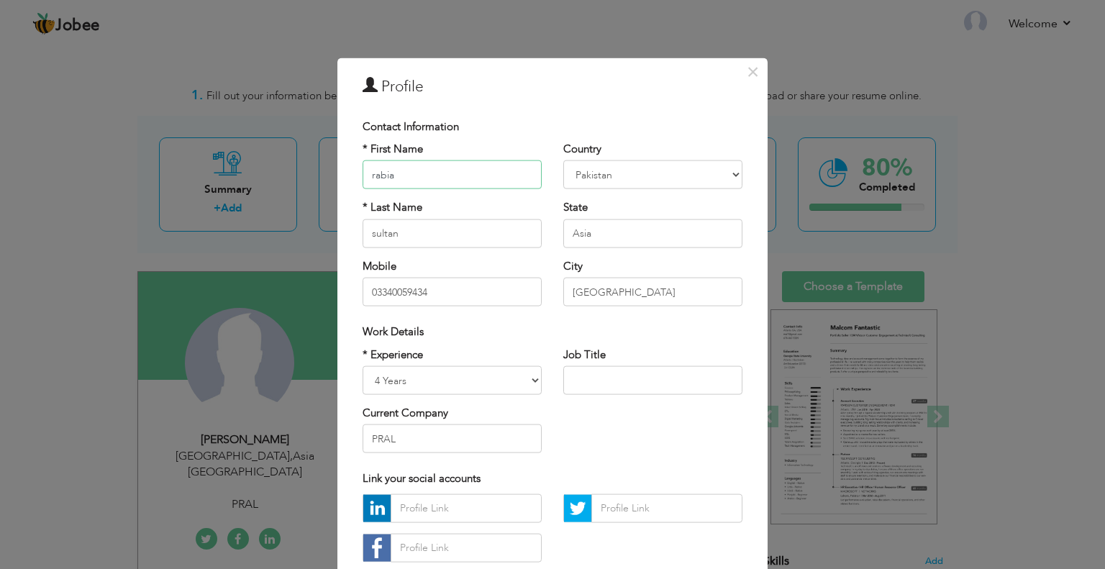
click at [370, 170] on input "rabia" at bounding box center [452, 174] width 179 height 29
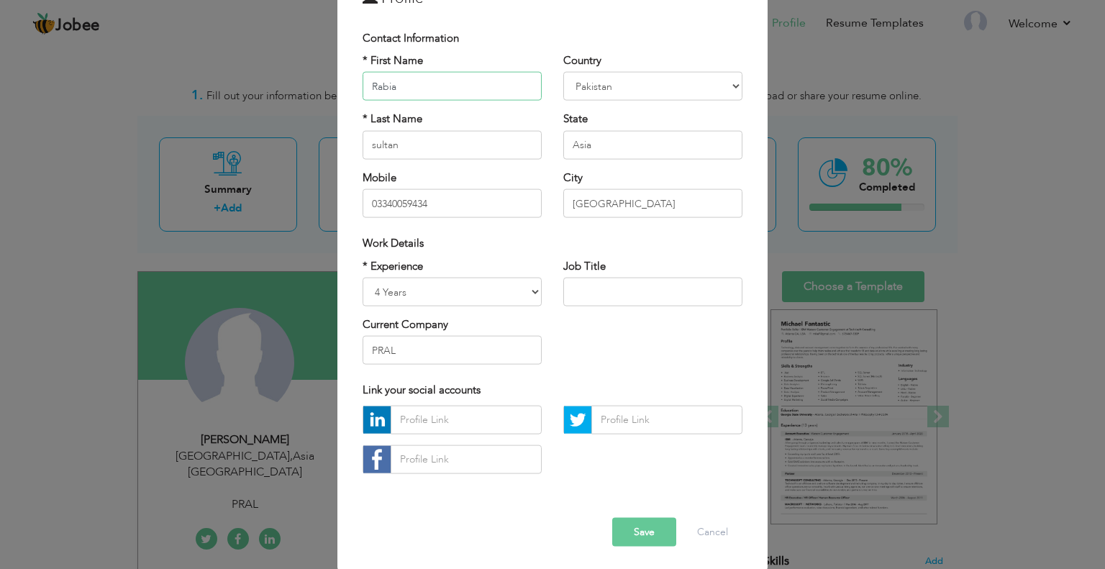
scroll to position [91, 0]
type input "Rabia"
click at [370, 417] on img at bounding box center [376, 417] width 27 height 27
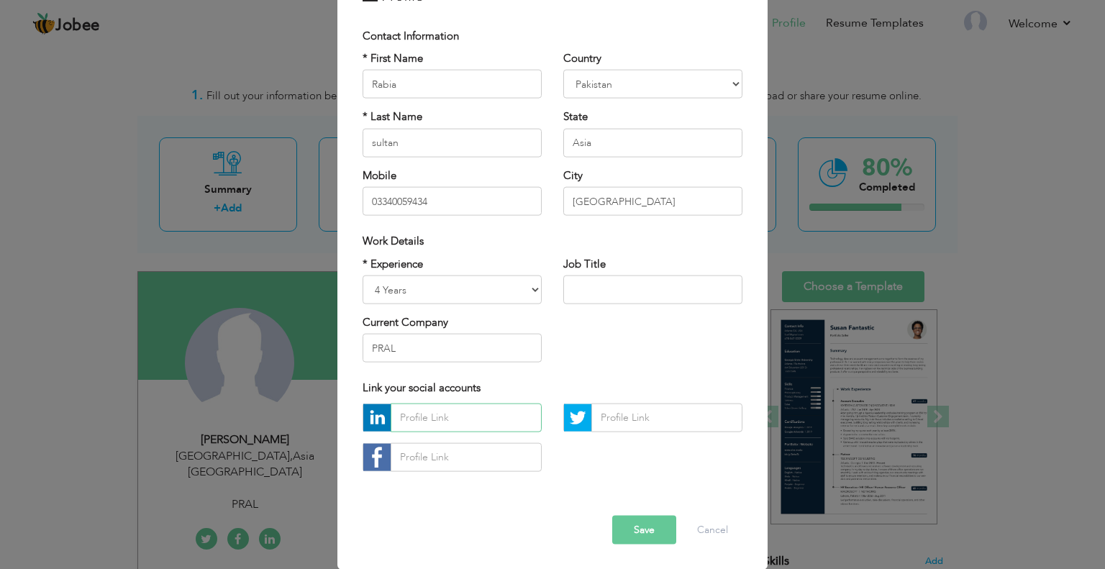
click at [449, 417] on input "text" at bounding box center [466, 417] width 151 height 29
paste input "https://www.linkedin.com/in/rabeyah-sultan-khan-676631155/"
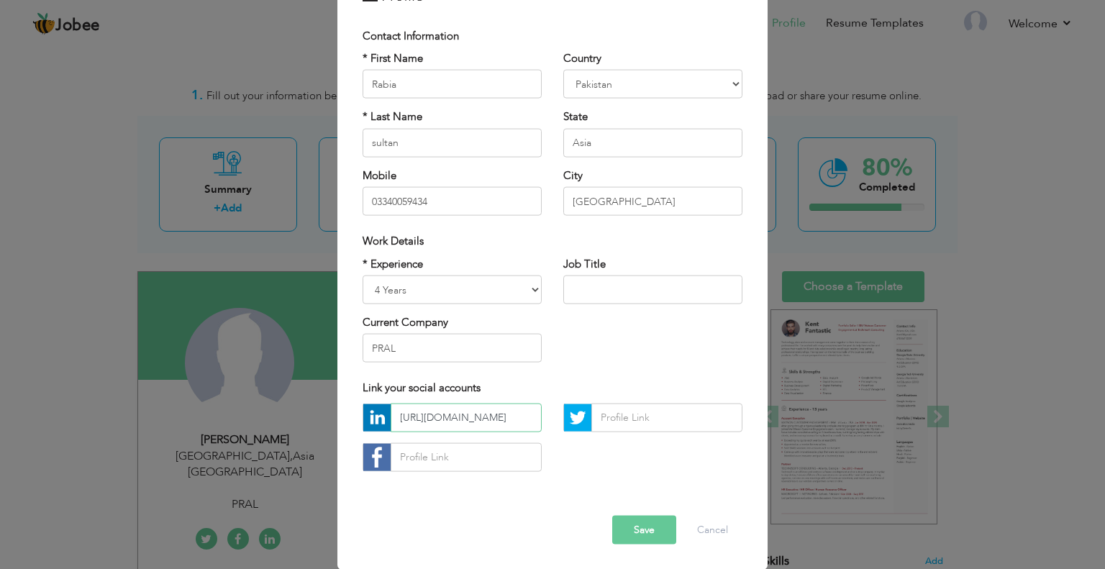
type input "https://www.linkedin.com/in/rabeyah-sultan-khan-676631155/"
click at [639, 533] on button "Save" at bounding box center [644, 529] width 64 height 29
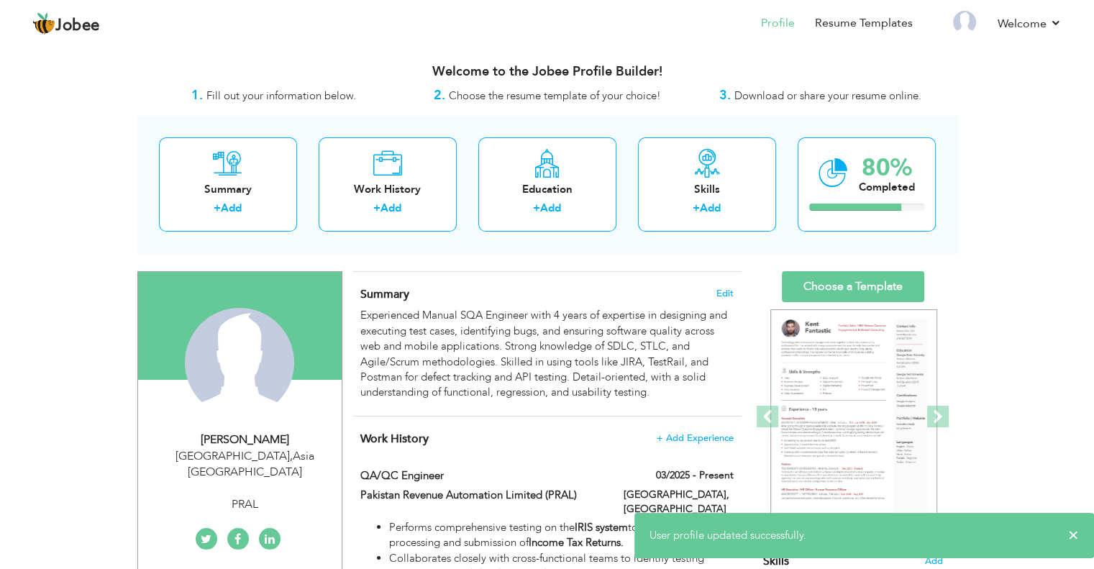
click at [250, 437] on div "[PERSON_NAME]" at bounding box center [245, 440] width 193 height 17
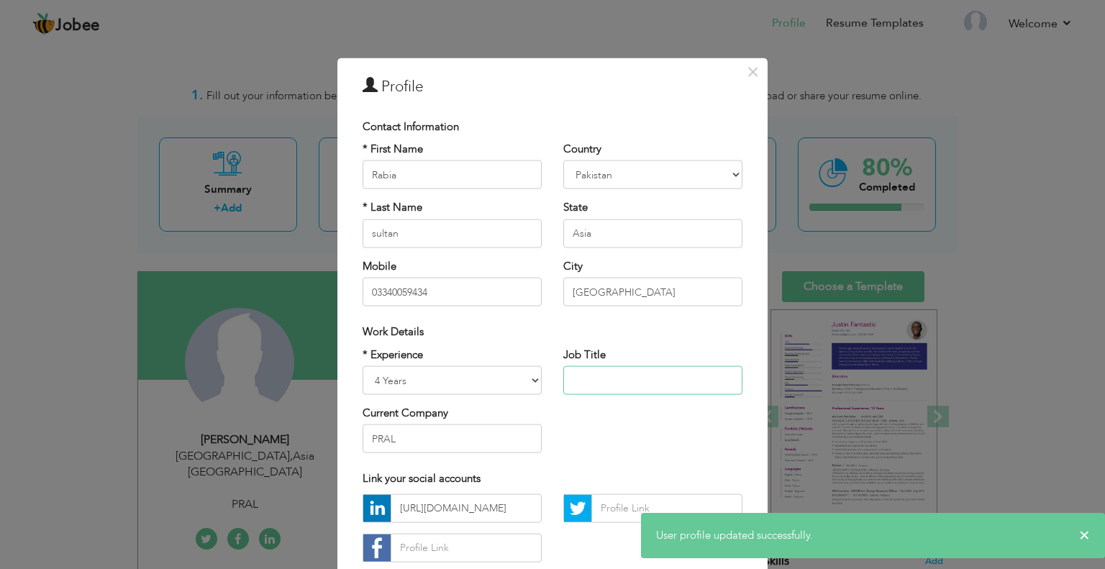
click at [627, 382] on input "text" at bounding box center [652, 380] width 179 height 29
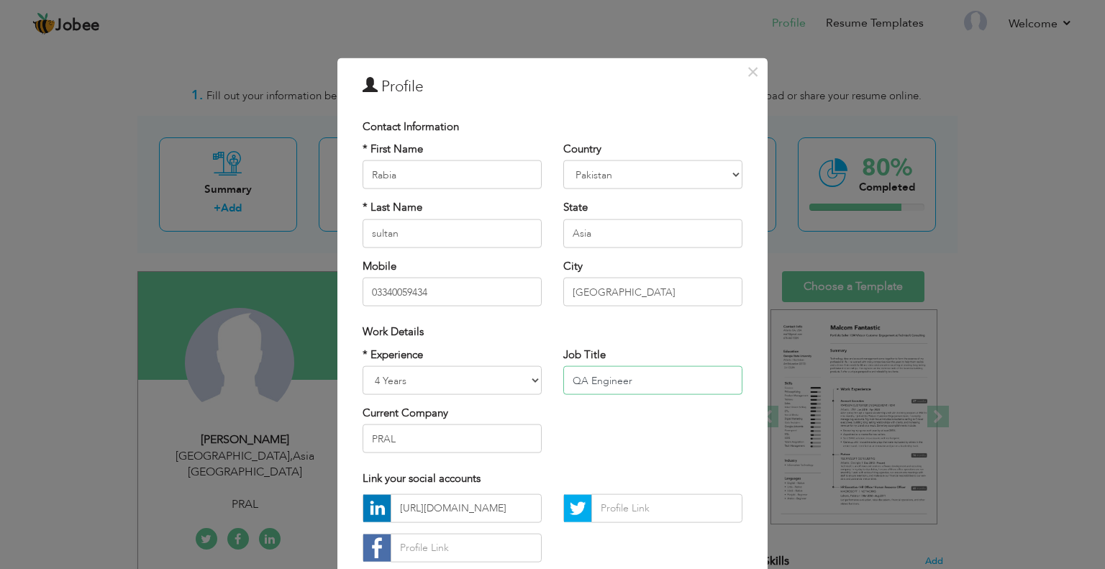
type input "QA Engineer"
click at [628, 287] on input "ISLAMABAD" at bounding box center [652, 292] width 179 height 29
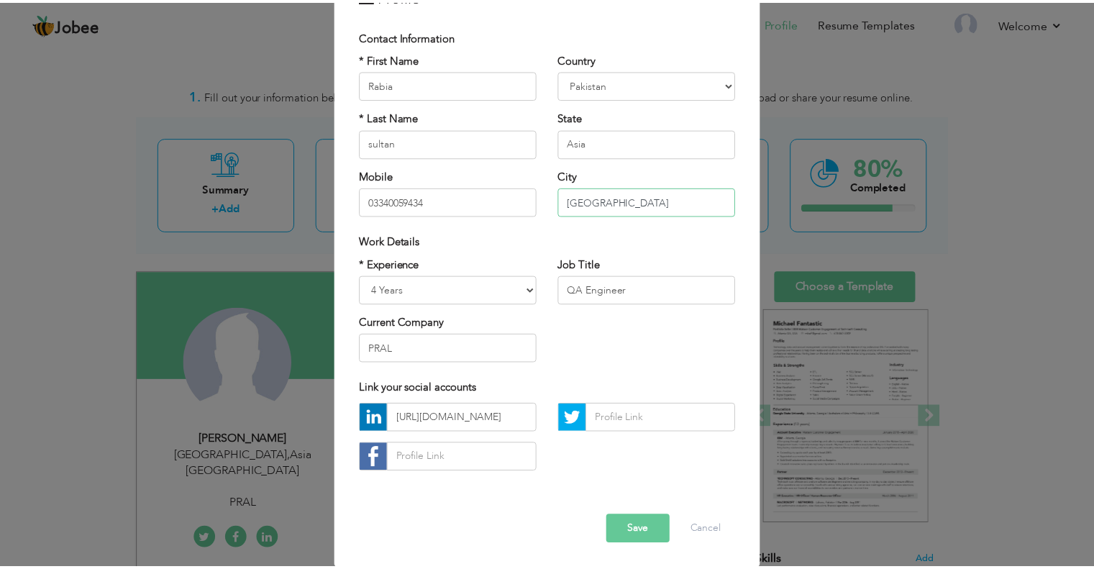
scroll to position [91, 0]
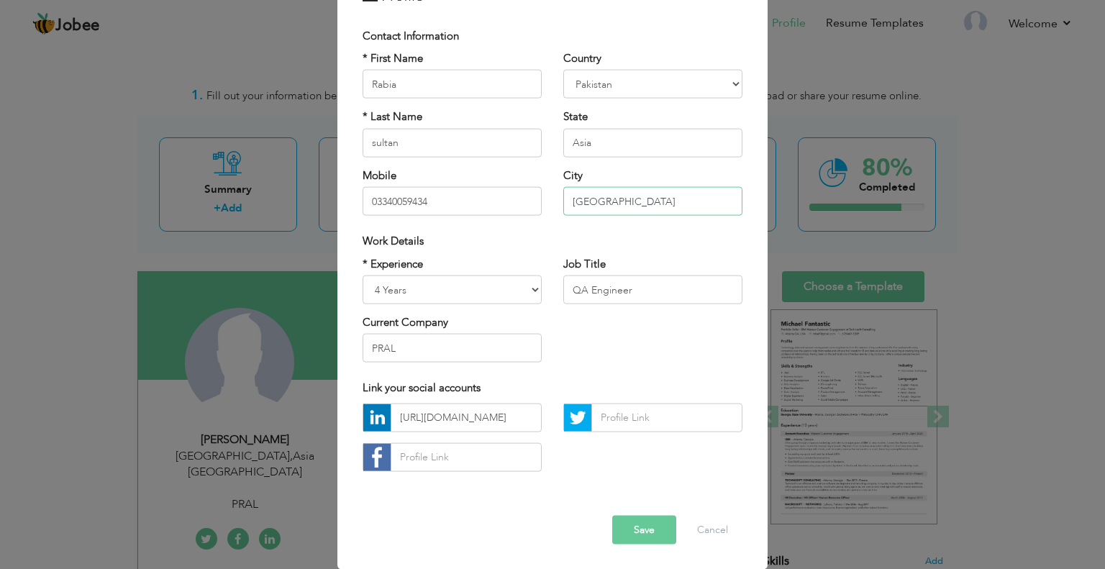
type input "[GEOGRAPHIC_DATA]"
click at [645, 527] on button "Save" at bounding box center [644, 529] width 64 height 29
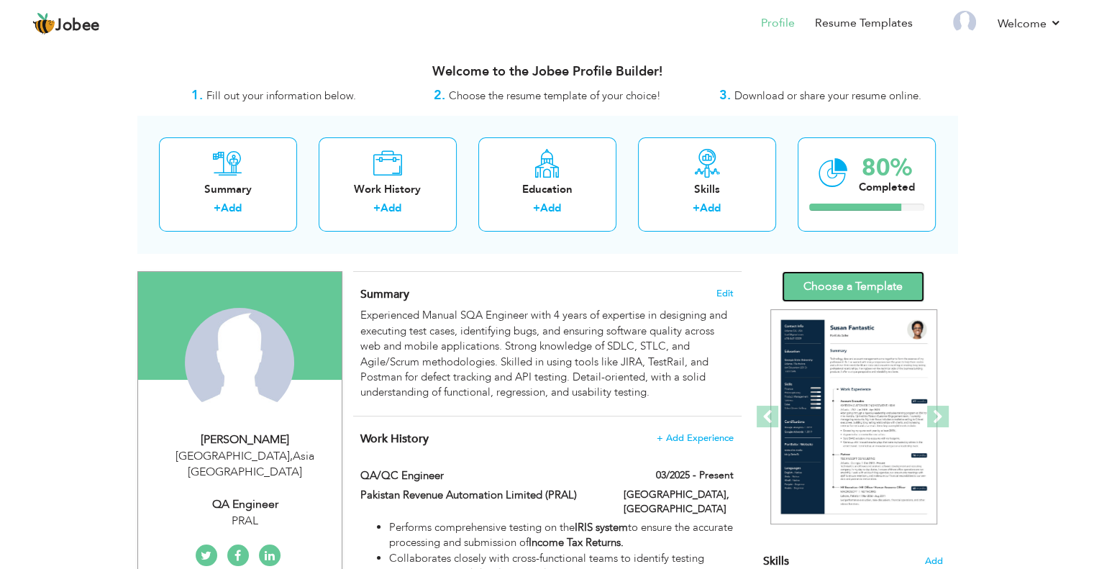
click at [861, 291] on link "Choose a Template" at bounding box center [853, 286] width 142 height 31
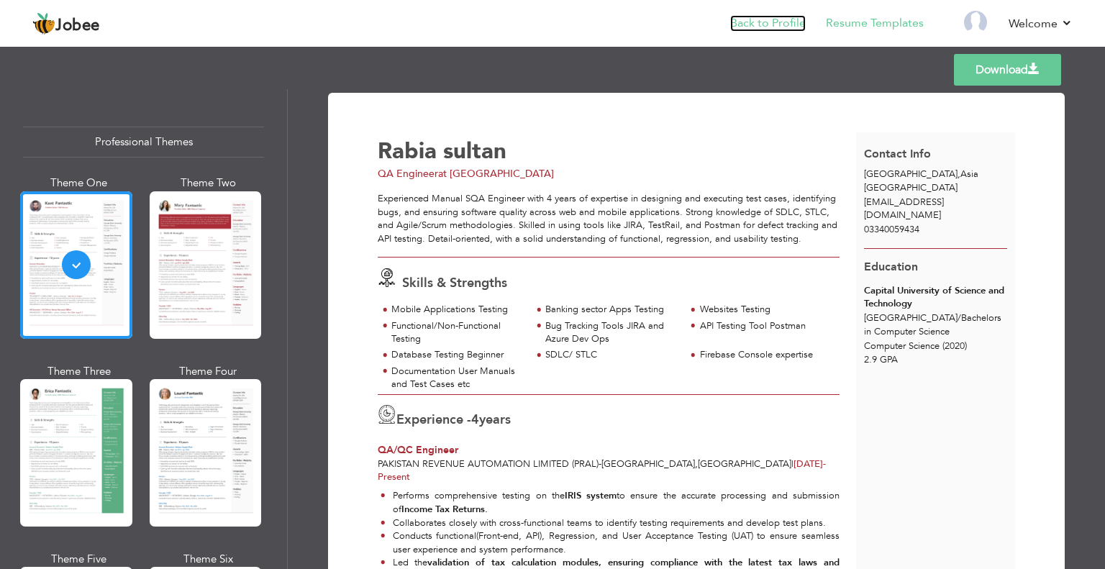
click at [765, 27] on link "Back to Profile" at bounding box center [768, 23] width 76 height 17
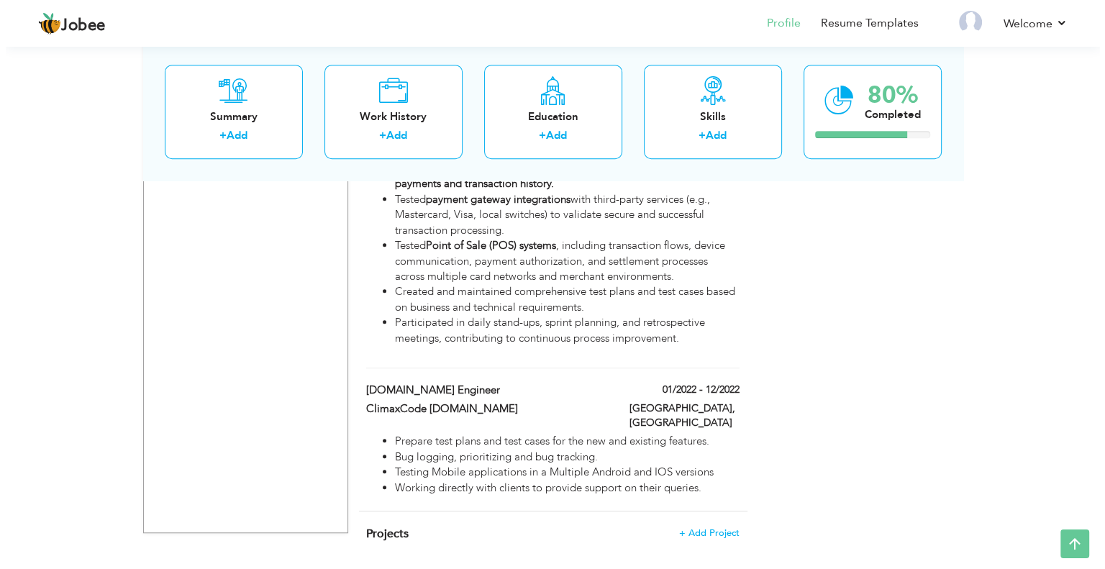
scroll to position [953, 0]
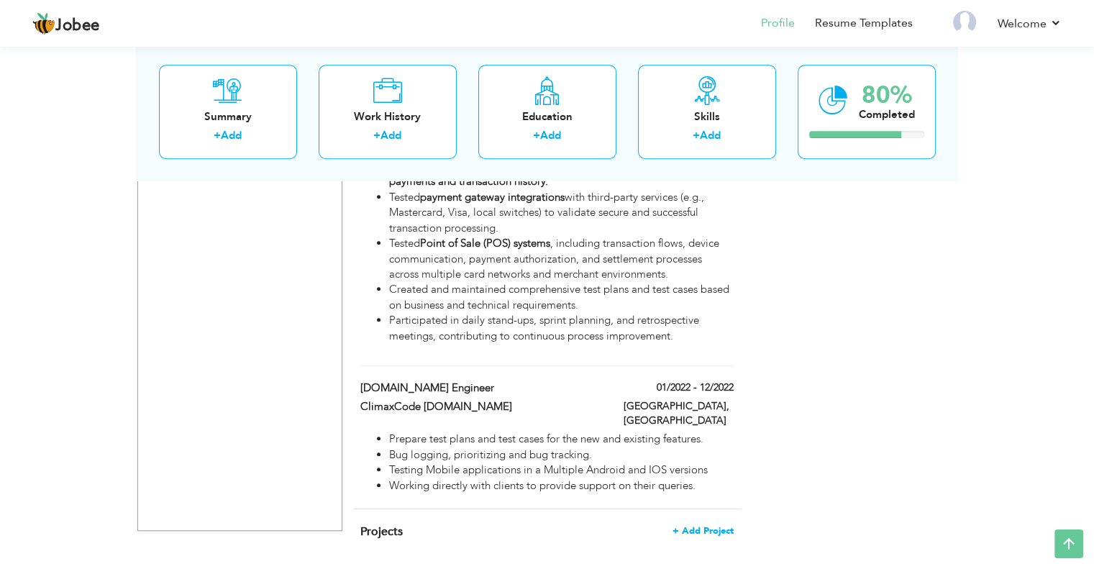
click at [695, 526] on span "+ Add Project" at bounding box center [703, 531] width 61 height 10
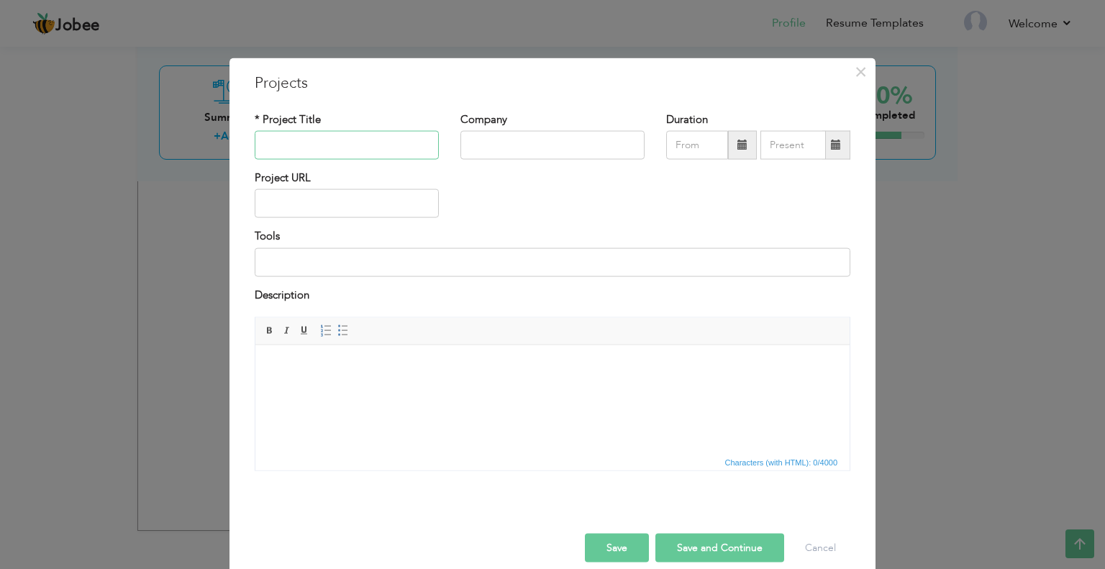
click at [293, 143] on input "text" at bounding box center [347, 145] width 184 height 29
type input "Income Tax Return (ITR)"
click at [483, 135] on input "text" at bounding box center [552, 145] width 184 height 29
type input "PRAL"
click at [737, 146] on span at bounding box center [742, 145] width 10 height 10
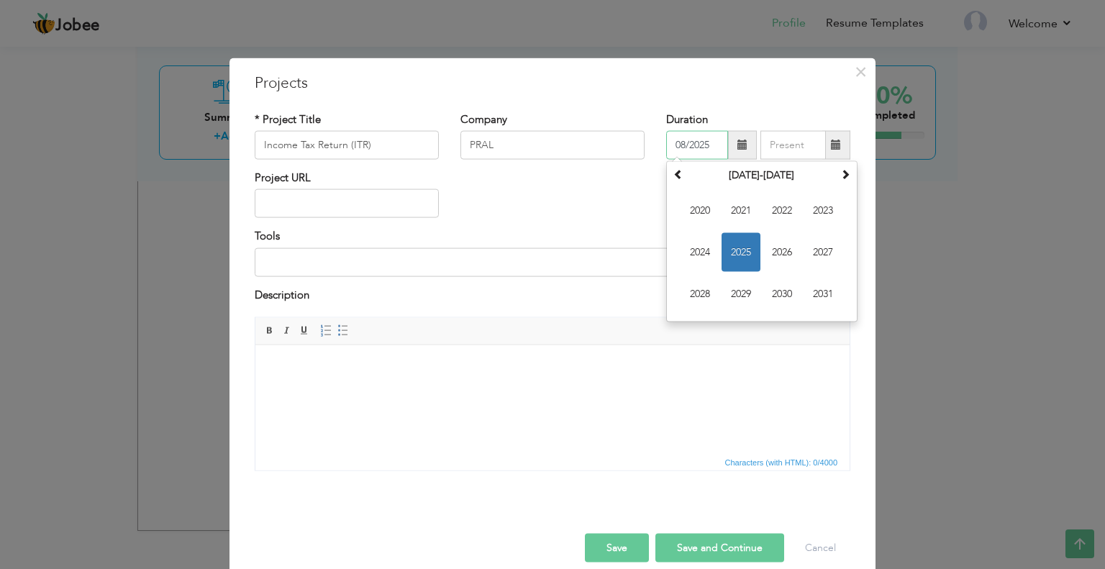
click at [731, 246] on span "2025" at bounding box center [740, 252] width 39 height 39
click at [783, 220] on span "Mar" at bounding box center [781, 210] width 39 height 39
type input "03/2025"
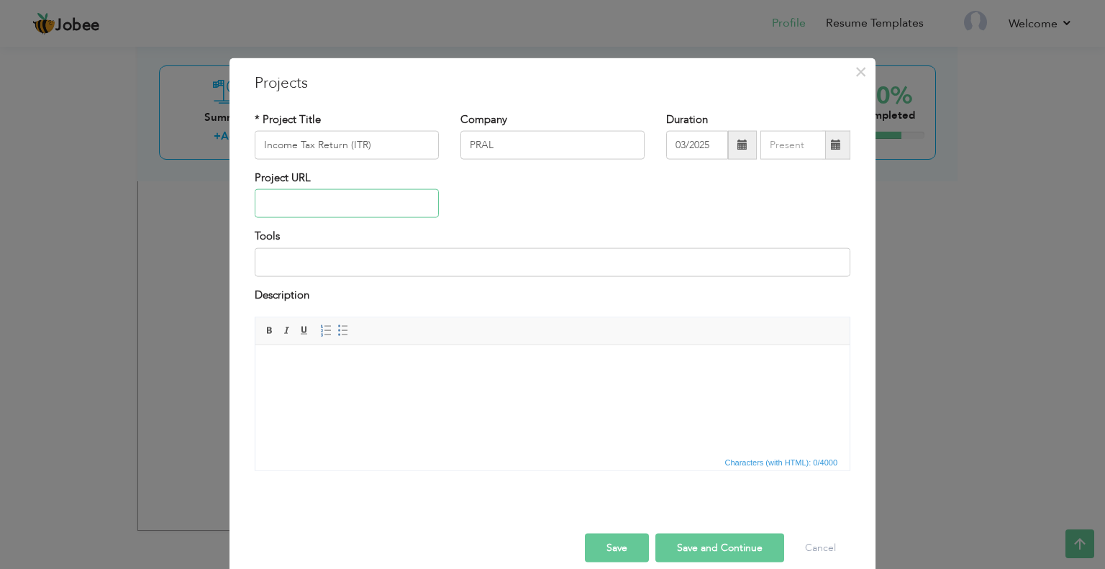
click at [309, 204] on input "text" at bounding box center [347, 203] width 184 height 29
paste input "[URL][TECHNICAL_ID]"
type input "[URL][TECHNICAL_ID]"
click at [316, 258] on input at bounding box center [553, 261] width 596 height 29
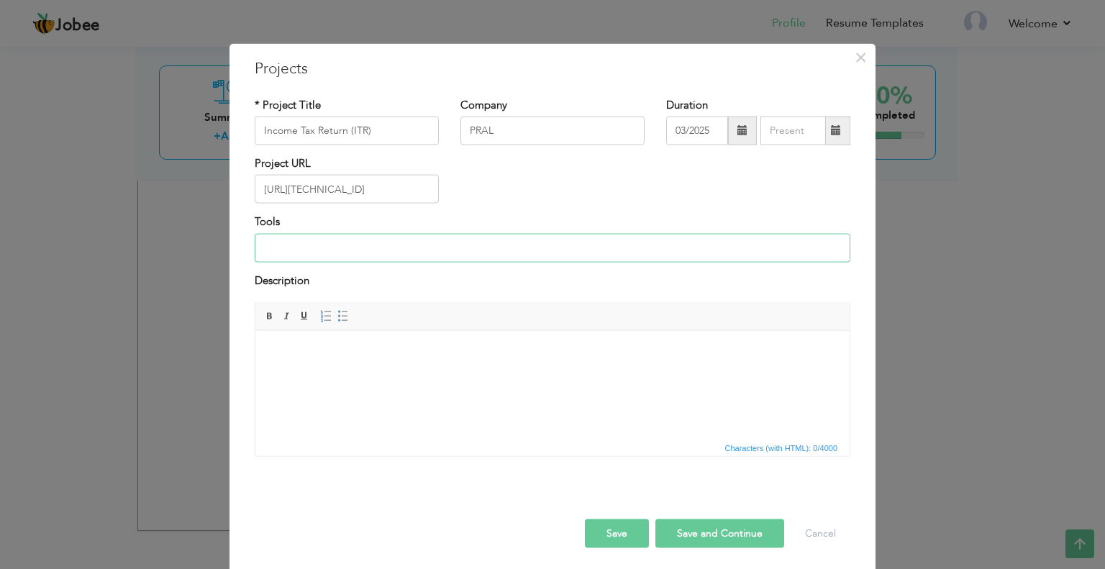
scroll to position [17, 0]
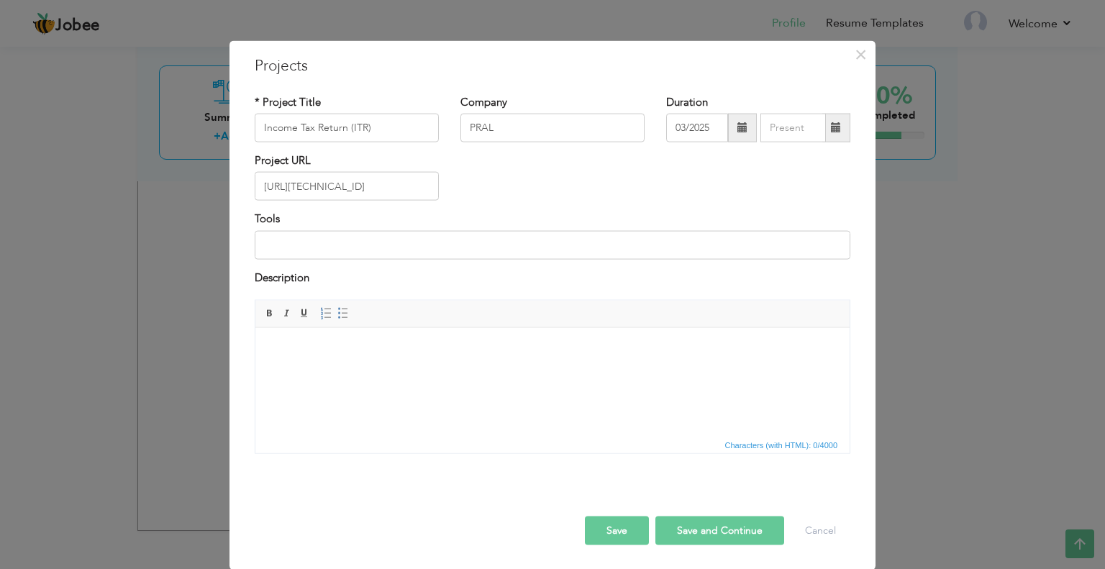
click at [314, 371] on html at bounding box center [552, 349] width 594 height 44
click at [682, 532] on button "Save and Continue" at bounding box center [719, 530] width 129 height 29
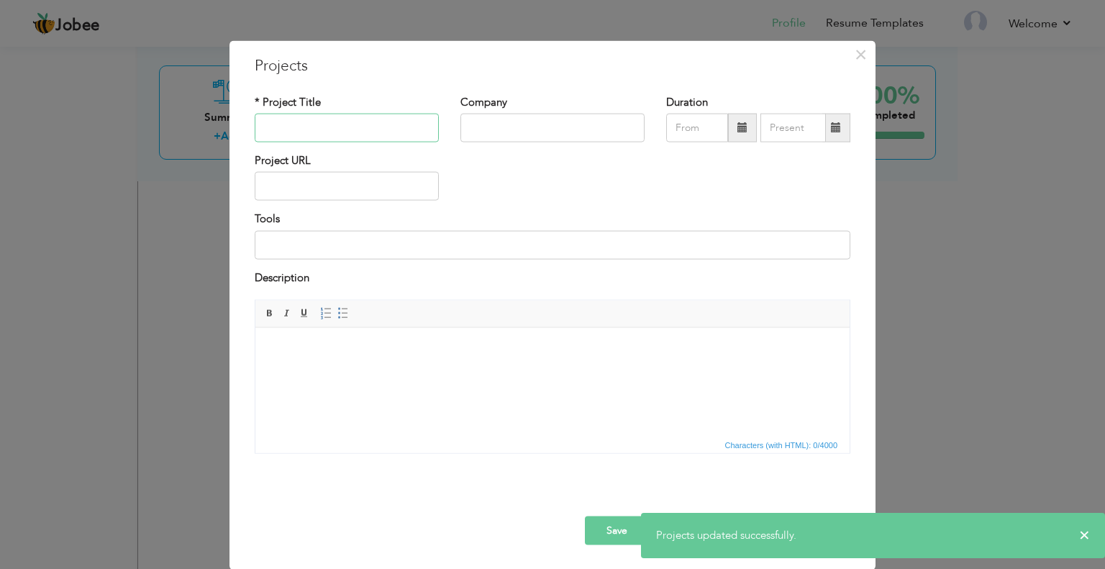
click at [286, 126] on input "text" at bounding box center [347, 128] width 184 height 29
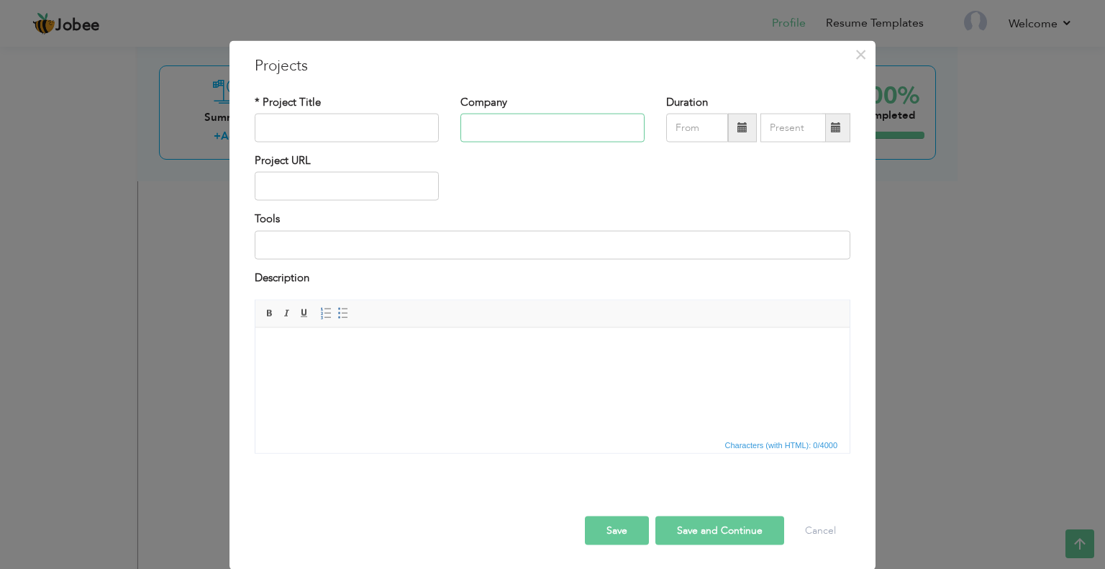
type input "r"
click at [286, 126] on input "text" at bounding box center [347, 128] width 184 height 29
type input "r"
click at [286, 126] on input "text" at bounding box center [347, 128] width 184 height 29
type input "i"
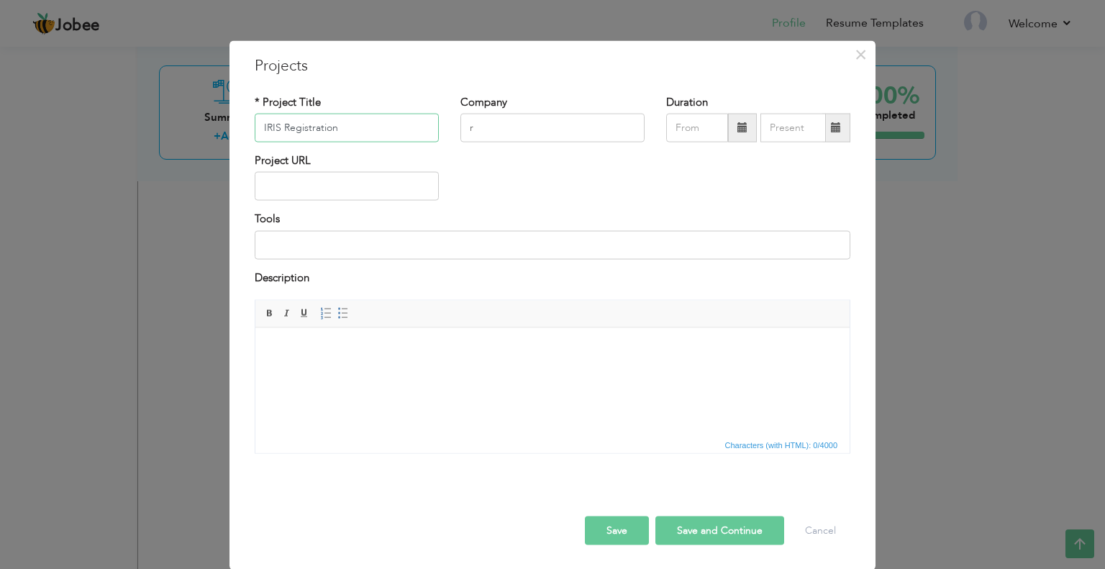
type input "IRIS Registration"
click at [483, 129] on input "r" at bounding box center [552, 128] width 184 height 29
type input "PRAL"
click at [737, 124] on span at bounding box center [742, 127] width 10 height 10
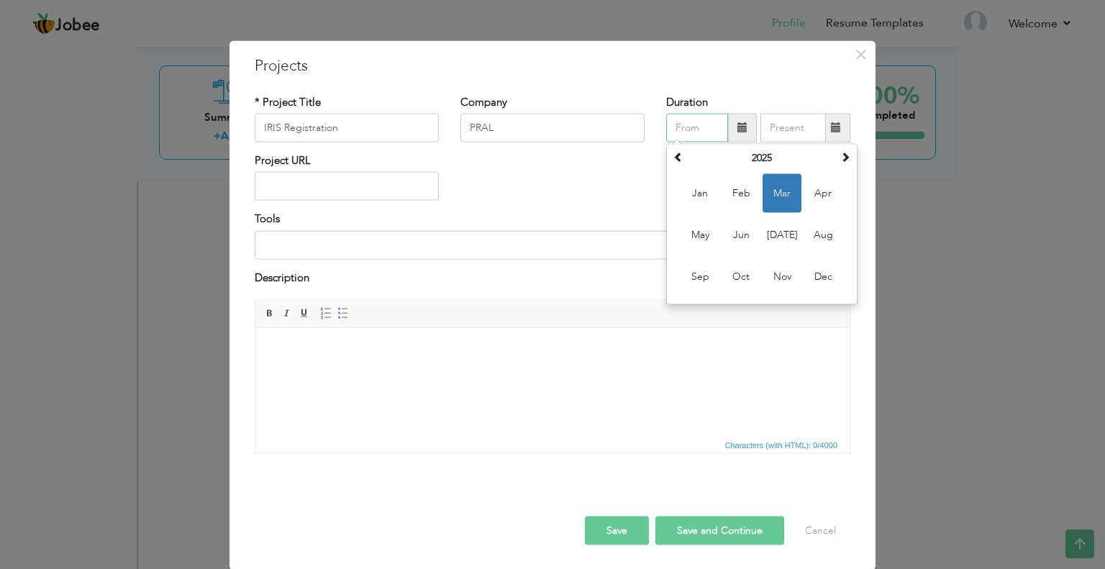
click at [776, 201] on span "Mar" at bounding box center [781, 193] width 39 height 39
type input "03/2025"
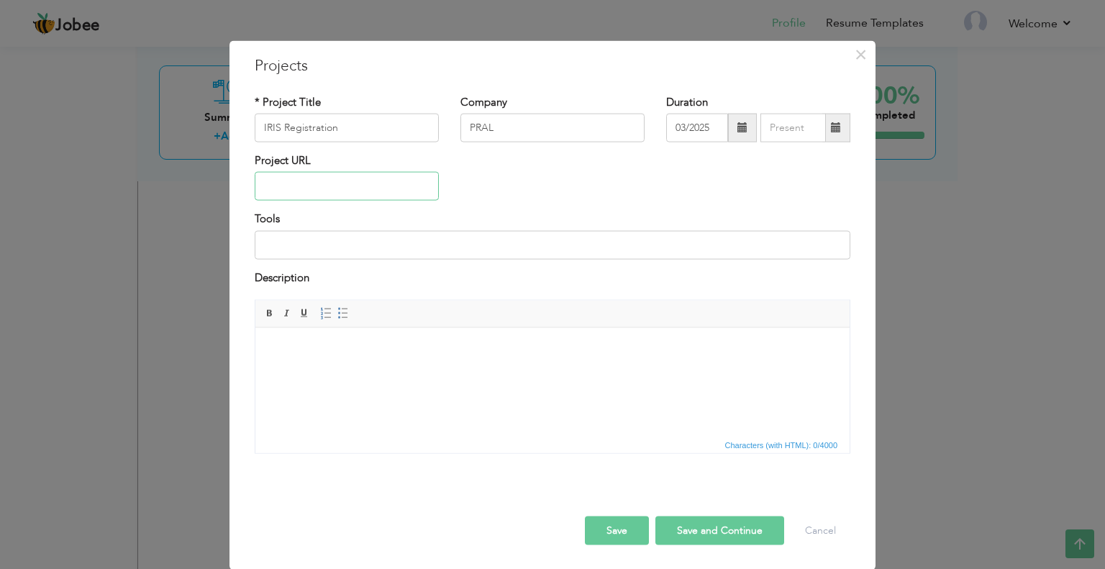
click at [283, 182] on input "text" at bounding box center [347, 186] width 184 height 29
